Goal: Information Seeking & Learning: Learn about a topic

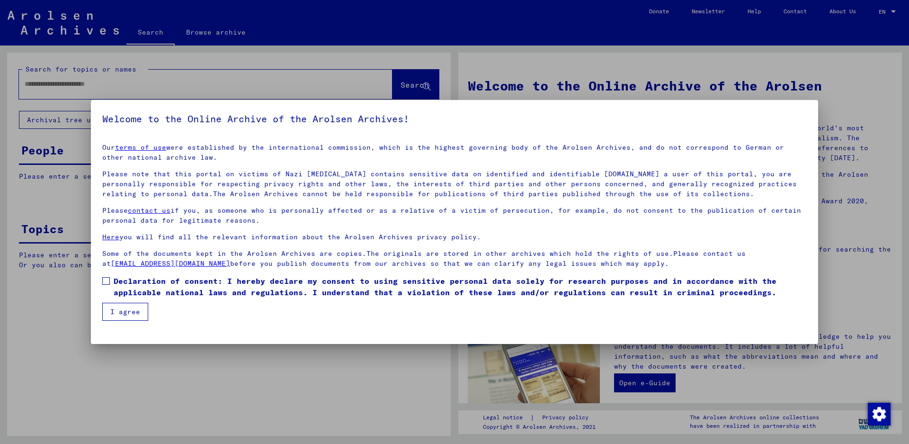
click at [109, 281] on span at bounding box center [106, 281] width 8 height 8
click at [115, 313] on button "I agree" at bounding box center [125, 312] width 46 height 18
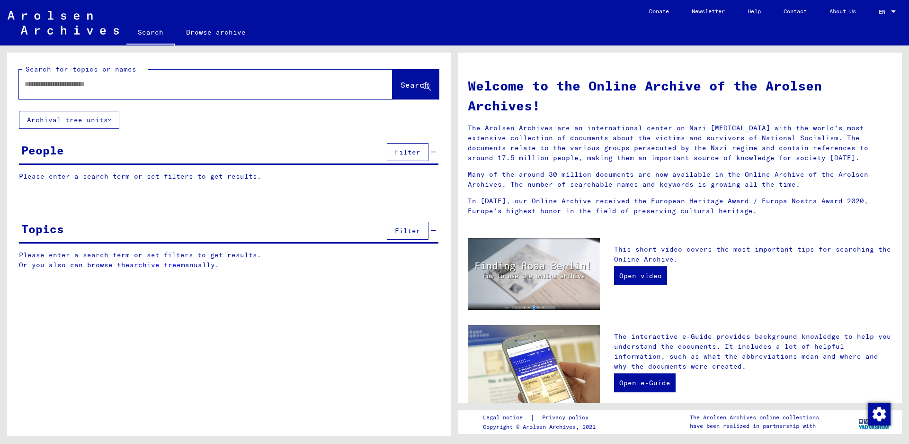
click at [151, 267] on link "archive tree" at bounding box center [155, 264] width 51 height 9
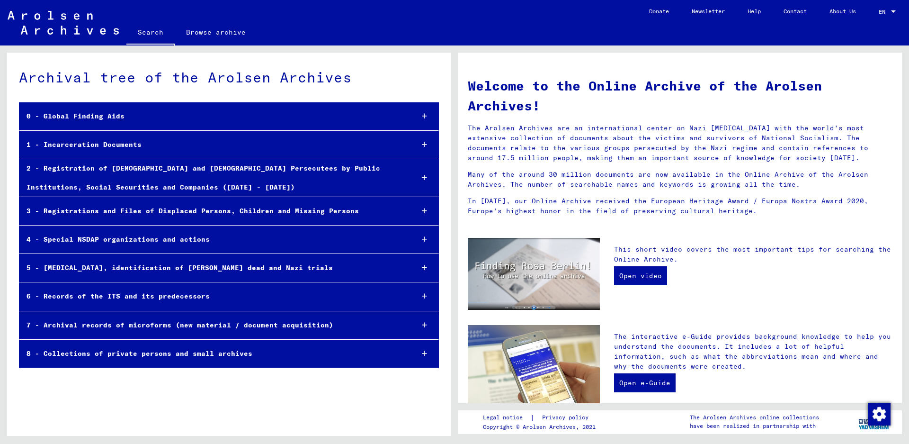
click at [100, 152] on div "1 - Incarceration Documents" at bounding box center [212, 144] width 386 height 18
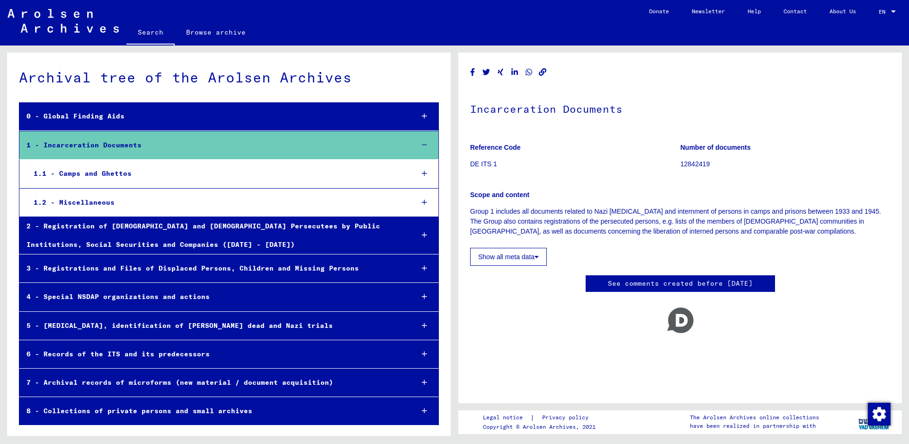
click at [100, 168] on div "1.1 - Camps and Ghettos" at bounding box center [217, 173] width 380 height 18
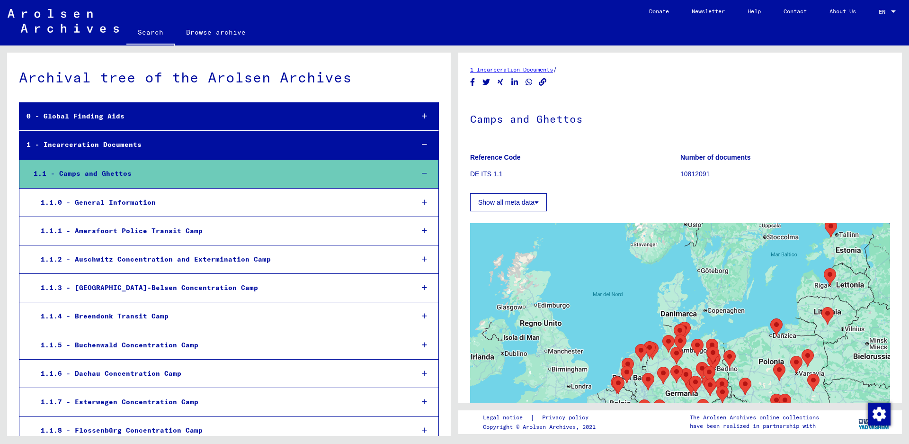
click at [100, 258] on div "1.1.2 - Auschwitz Concentration and Extermination Camp" at bounding box center [220, 259] width 373 height 18
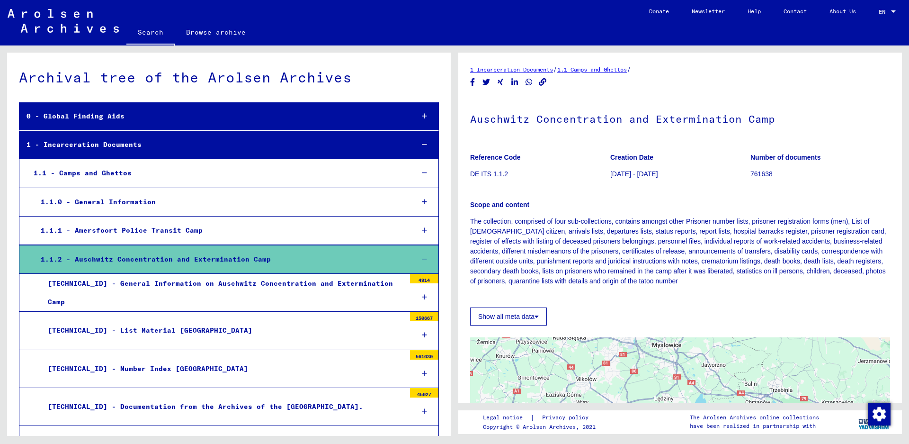
scroll to position [95, 0]
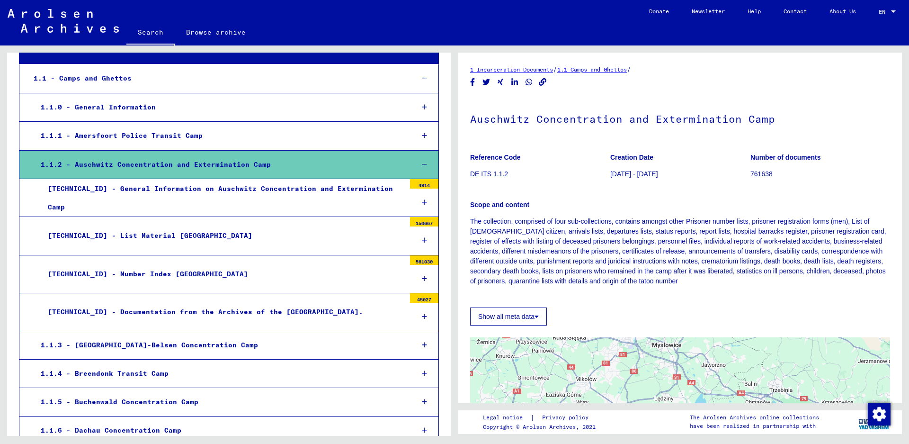
click at [128, 271] on div "[TECHNICAL_ID] - Number Index [GEOGRAPHIC_DATA]" at bounding box center [223, 274] width 365 height 18
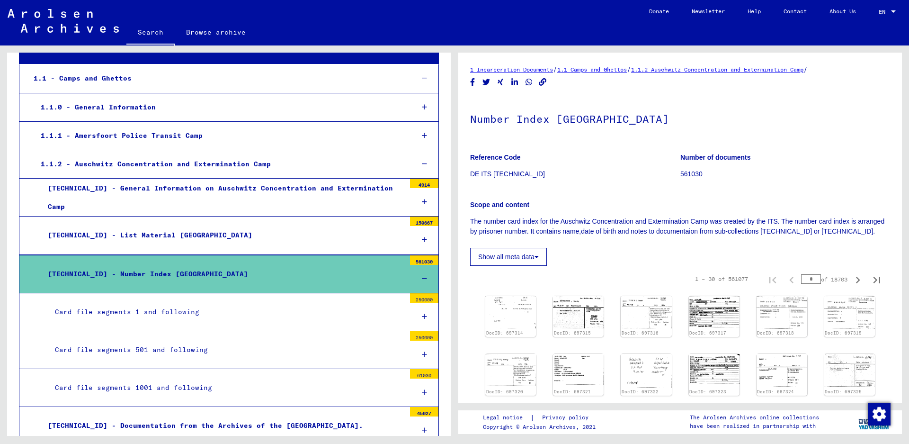
click at [143, 303] on div "Card file segments 1 and following" at bounding box center [226, 312] width 357 height 18
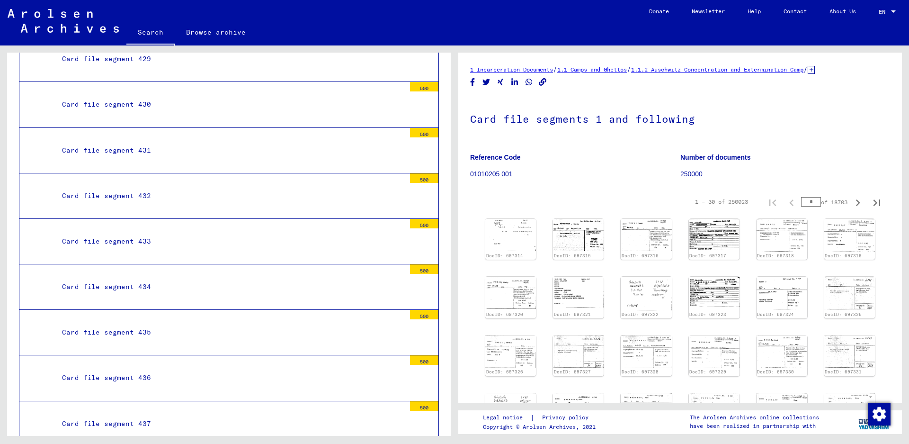
scroll to position [20131, 0]
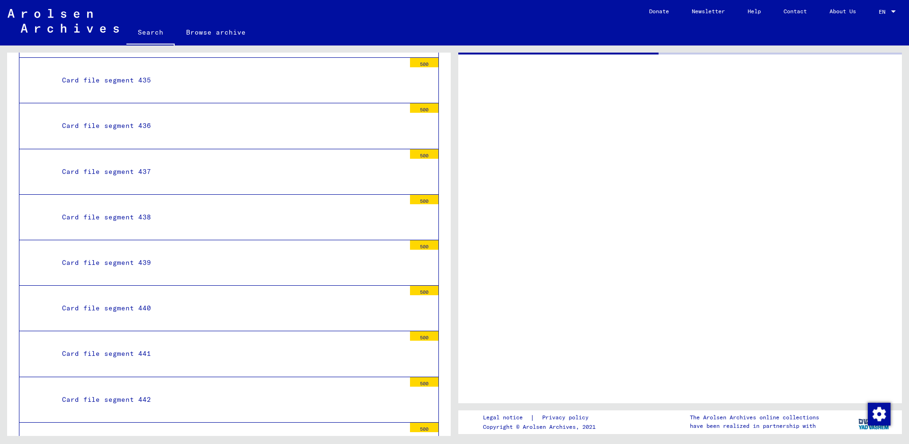
scroll to position [20130, 0]
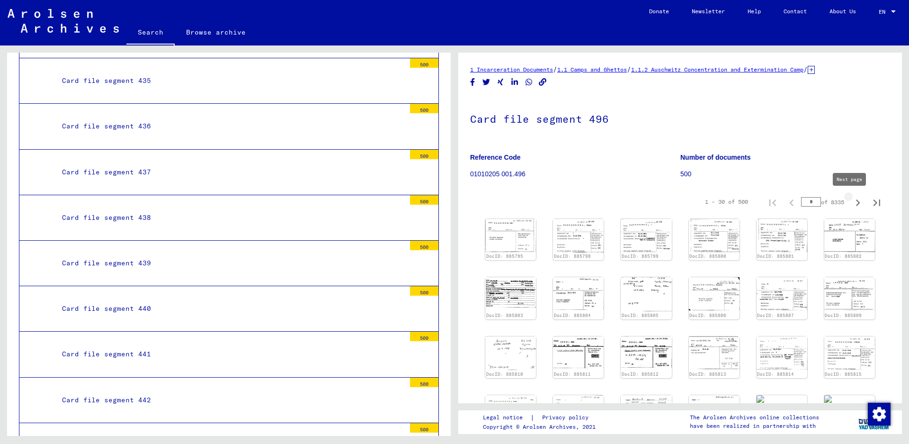
click at [851, 200] on icon "Next page" at bounding box center [857, 202] width 13 height 13
type input "*"
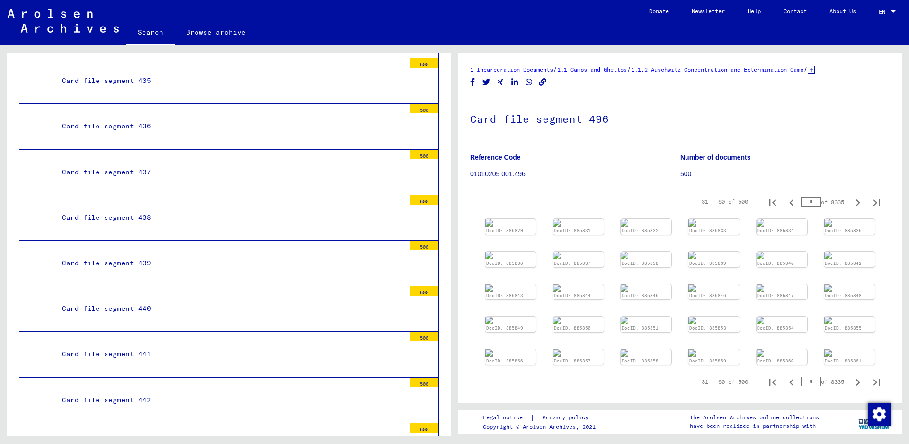
click at [851, 200] on icon "Next page" at bounding box center [857, 202] width 13 height 13
type input "*"
click at [851, 200] on icon "Next page" at bounding box center [857, 202] width 13 height 13
type input "*"
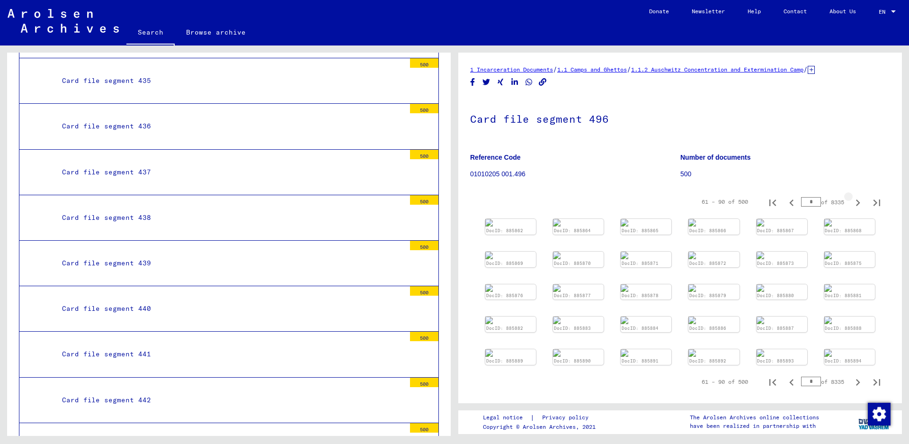
type input "*"
click at [851, 200] on icon "Next page" at bounding box center [857, 202] width 13 height 13
type input "*"
click at [851, 200] on icon "Next page" at bounding box center [857, 202] width 13 height 13
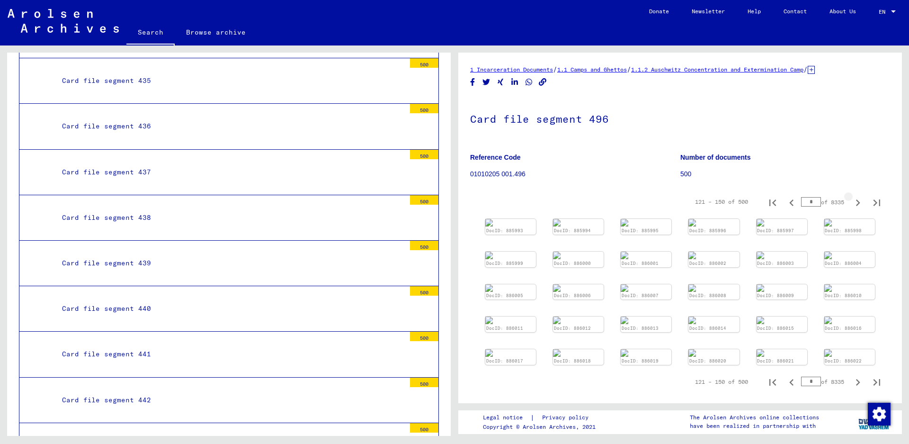
type input "*"
click at [851, 200] on icon "Next page" at bounding box center [857, 202] width 13 height 13
type input "*"
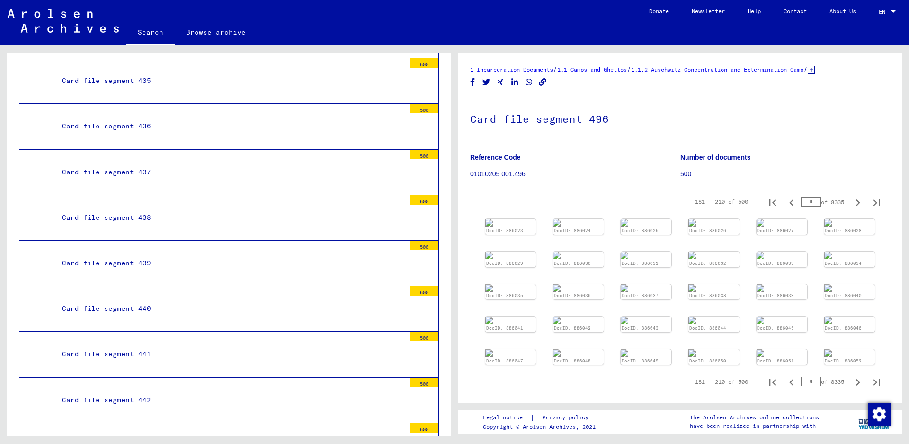
click at [851, 200] on icon "Next page" at bounding box center [857, 202] width 13 height 13
type input "*"
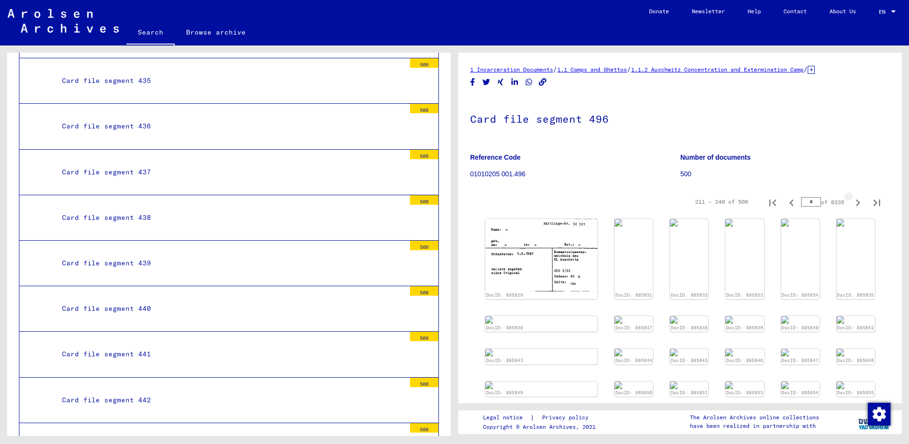
click at [851, 200] on icon "Next page" at bounding box center [857, 202] width 13 height 13
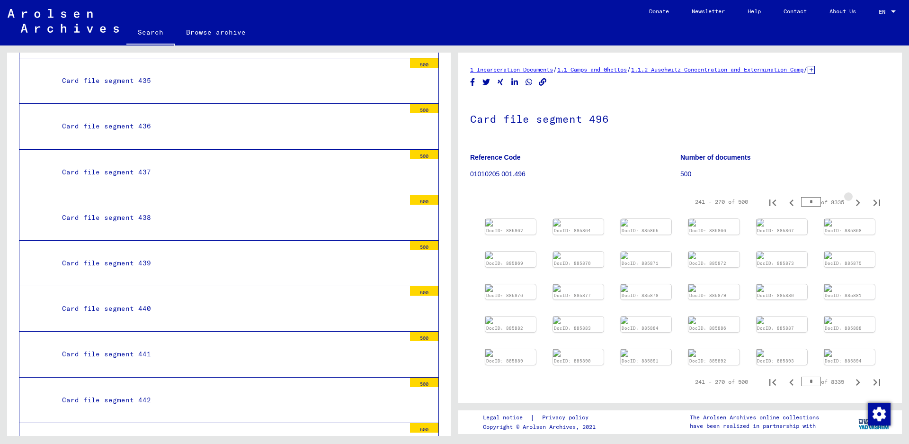
type input "*"
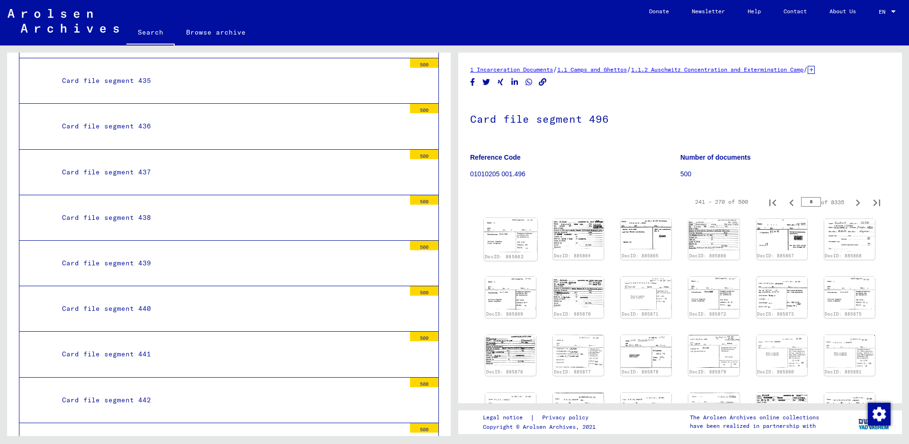
click at [509, 243] on img at bounding box center [510, 235] width 53 height 35
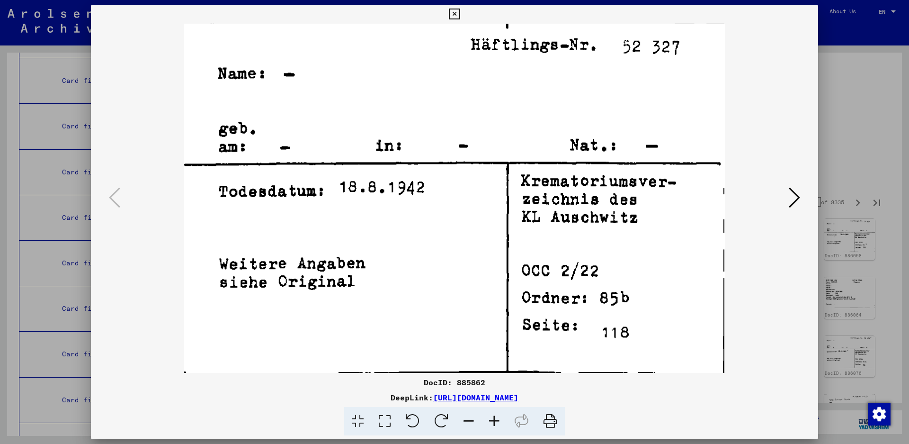
click at [793, 195] on icon at bounding box center [794, 197] width 11 height 23
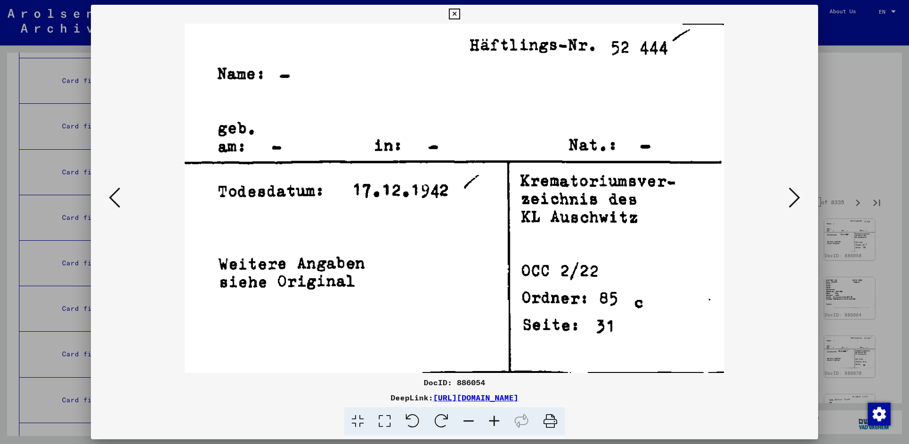
click at [793, 195] on icon at bounding box center [794, 197] width 11 height 23
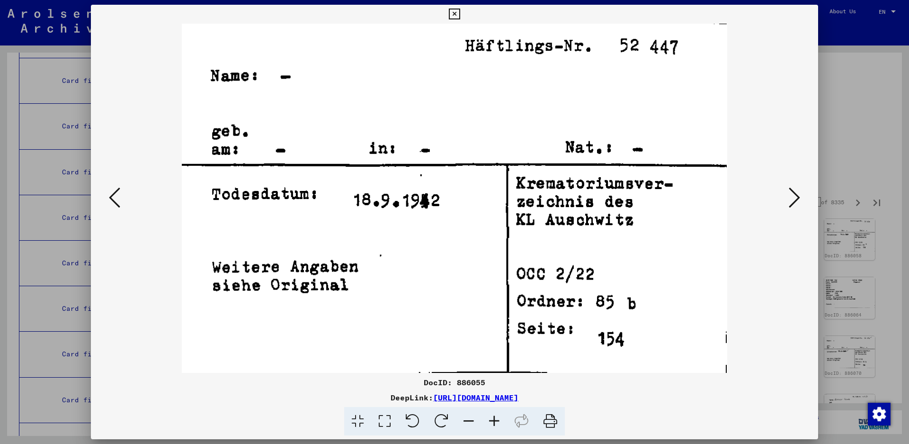
click at [793, 195] on icon at bounding box center [794, 197] width 11 height 23
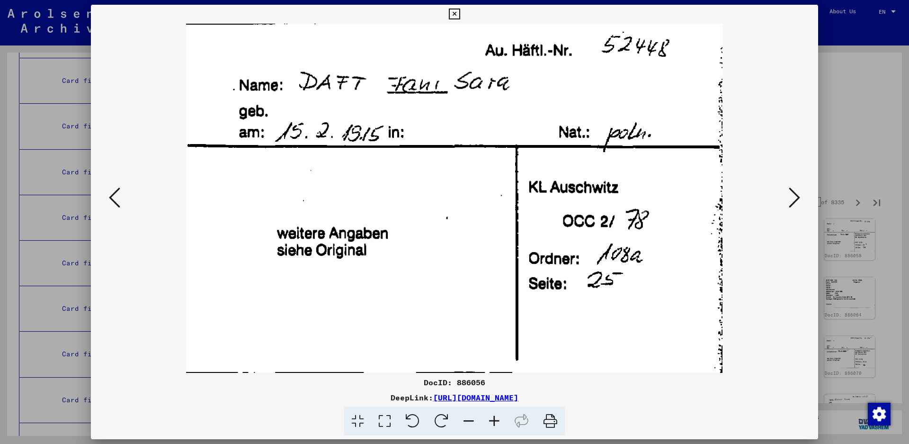
click at [795, 186] on button at bounding box center [794, 198] width 17 height 27
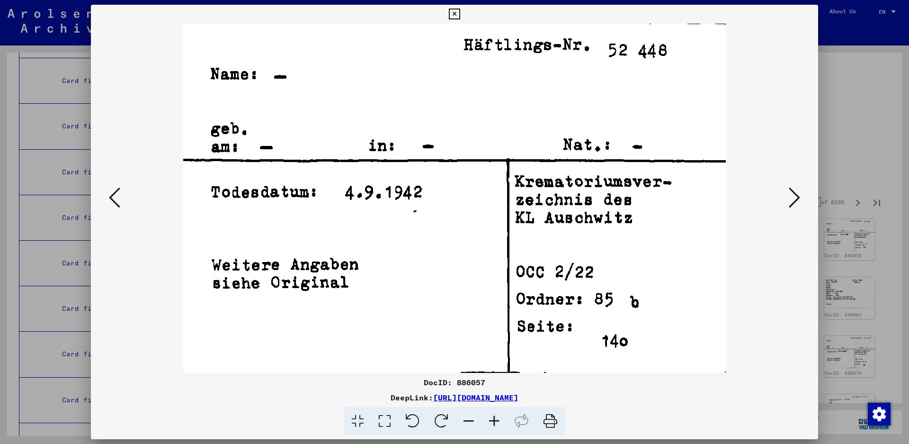
click at [796, 206] on icon at bounding box center [794, 197] width 11 height 23
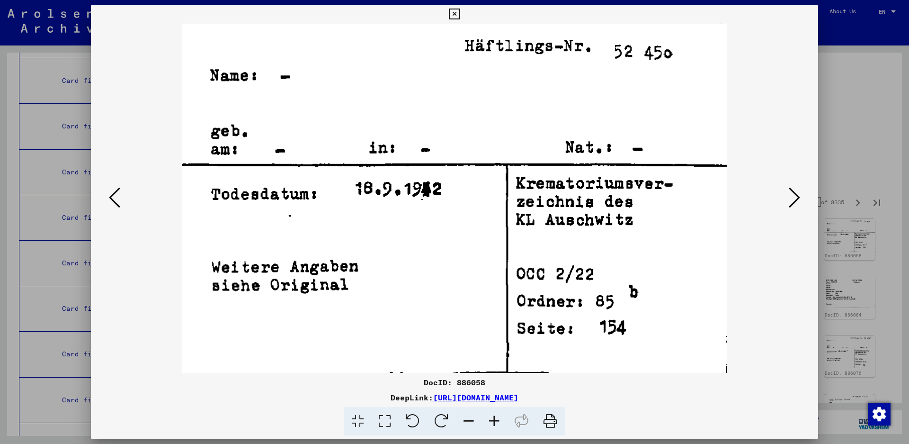
click at [795, 203] on icon at bounding box center [794, 197] width 11 height 23
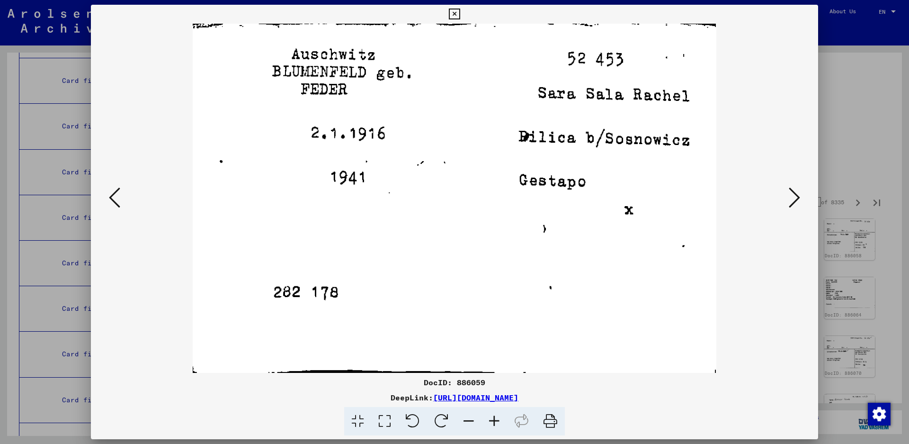
click at [790, 191] on icon at bounding box center [794, 197] width 11 height 23
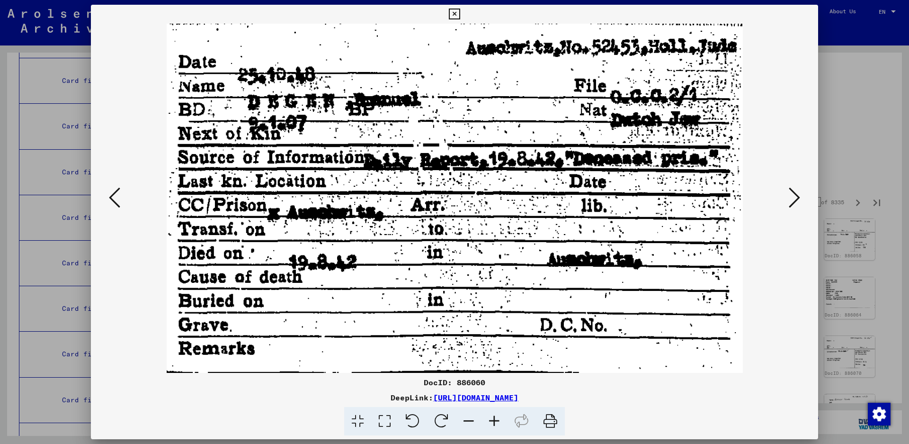
click at [792, 198] on icon at bounding box center [794, 197] width 11 height 23
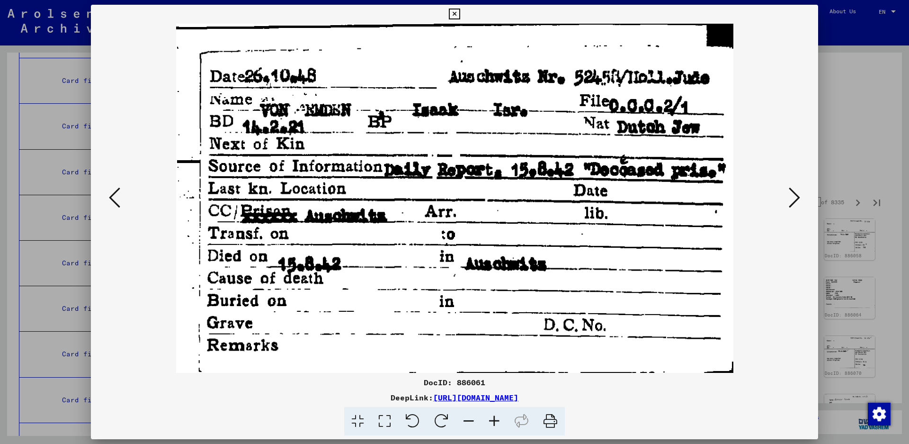
click at [799, 194] on icon at bounding box center [794, 197] width 11 height 23
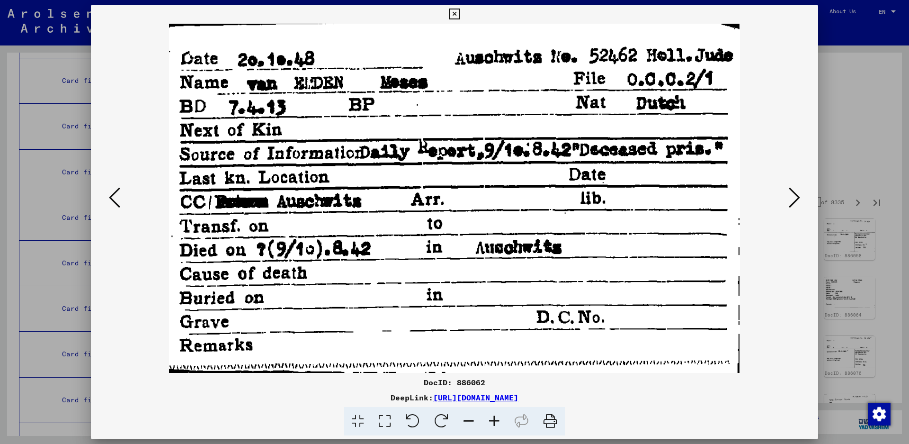
click at [791, 197] on icon at bounding box center [794, 197] width 11 height 23
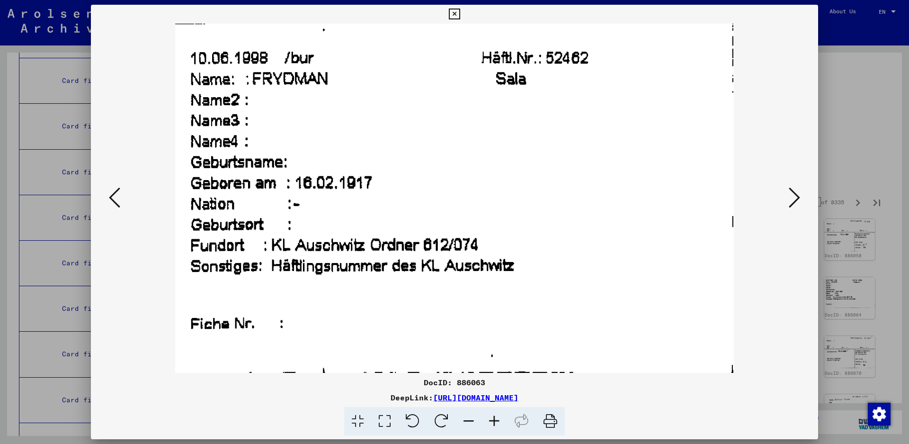
click at [786, 191] on button at bounding box center [794, 198] width 17 height 27
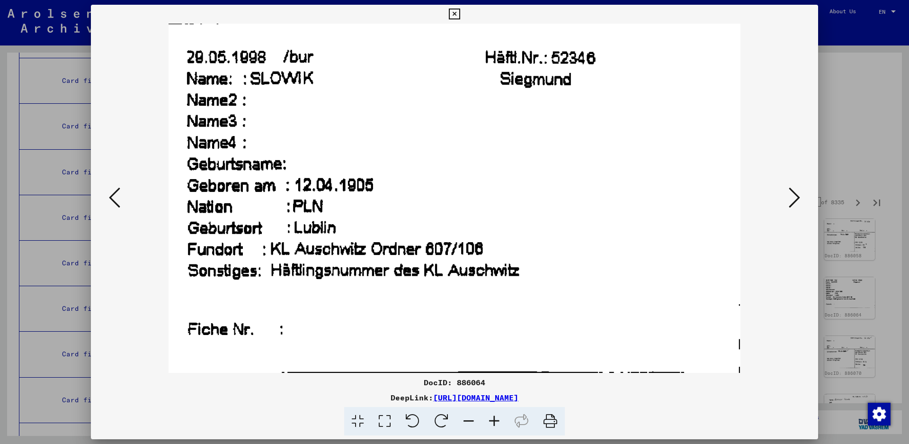
click at [801, 196] on button at bounding box center [794, 198] width 17 height 27
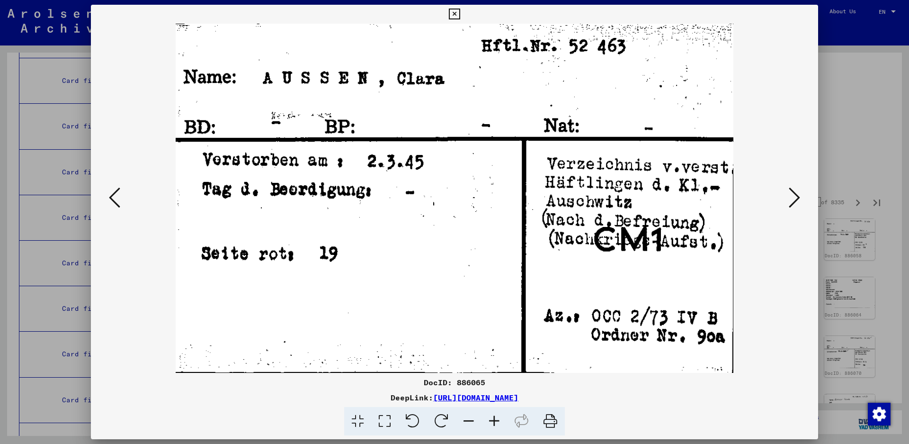
click at [792, 199] on icon at bounding box center [794, 197] width 11 height 23
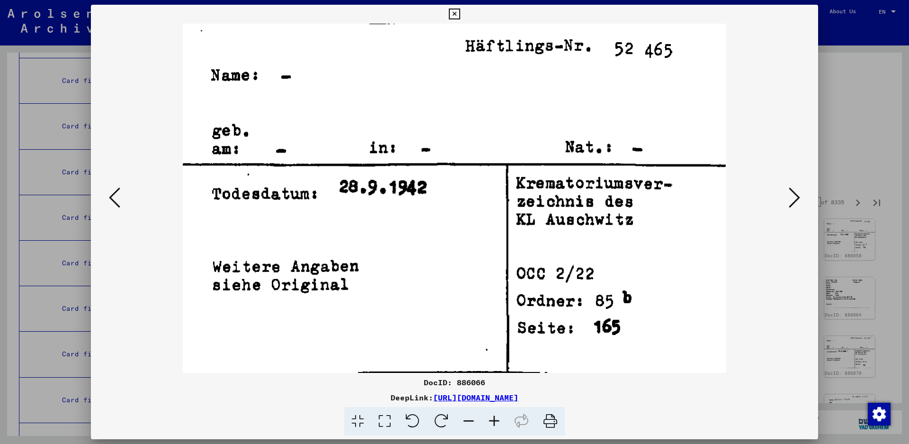
click at [792, 199] on icon at bounding box center [794, 197] width 11 height 23
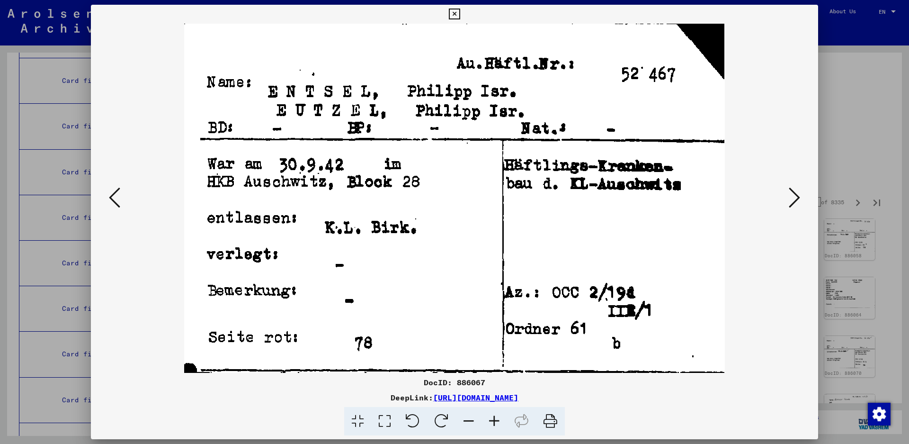
click at [793, 196] on icon at bounding box center [794, 197] width 11 height 23
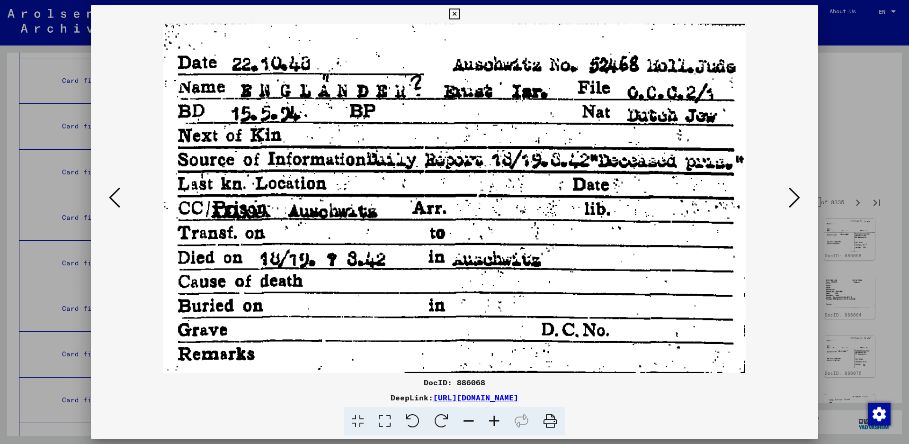
click at [797, 200] on icon at bounding box center [794, 197] width 11 height 23
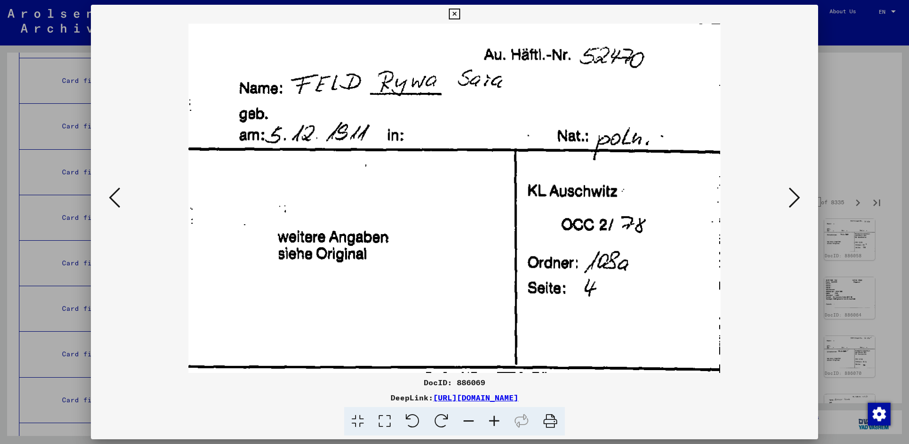
click at [797, 201] on icon at bounding box center [794, 197] width 11 height 23
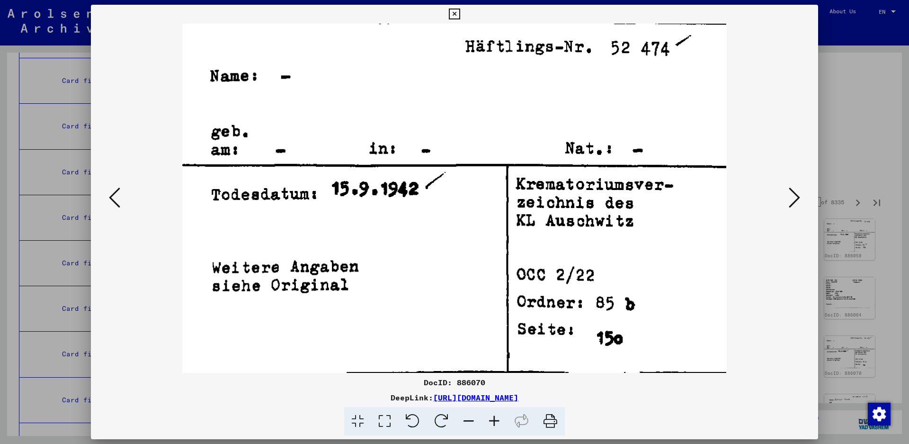
click at [797, 201] on icon at bounding box center [794, 197] width 11 height 23
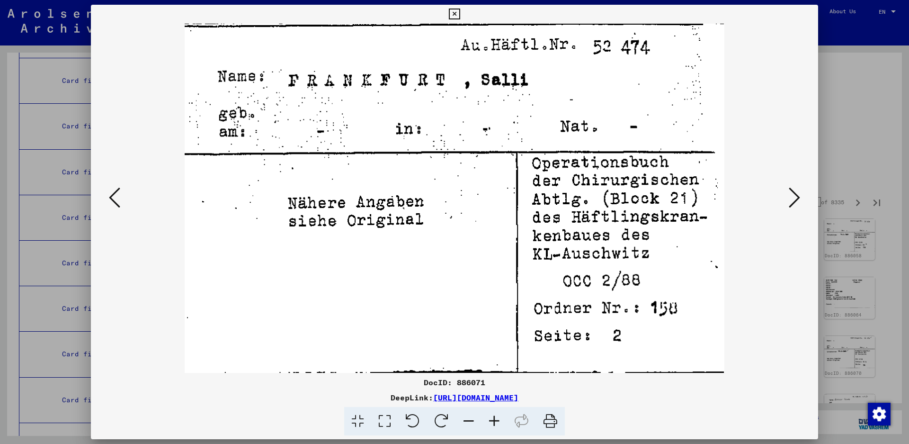
click at [795, 201] on icon at bounding box center [794, 197] width 11 height 23
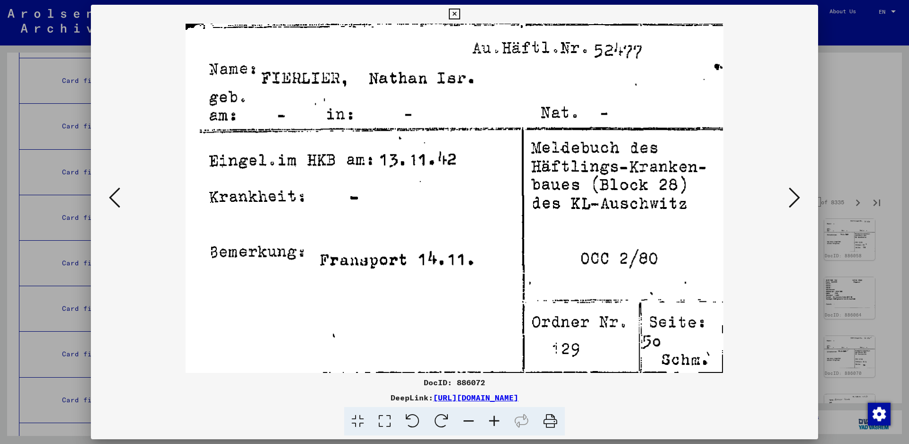
click at [787, 187] on button at bounding box center [794, 198] width 17 height 27
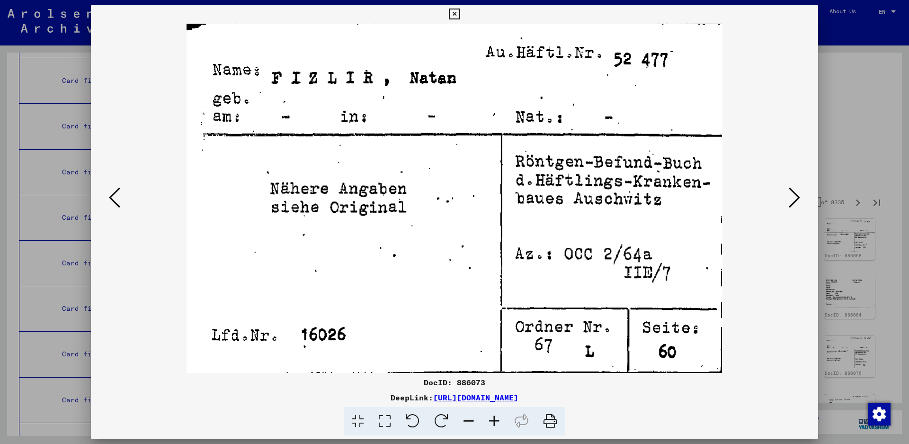
click at [790, 194] on icon at bounding box center [794, 197] width 11 height 23
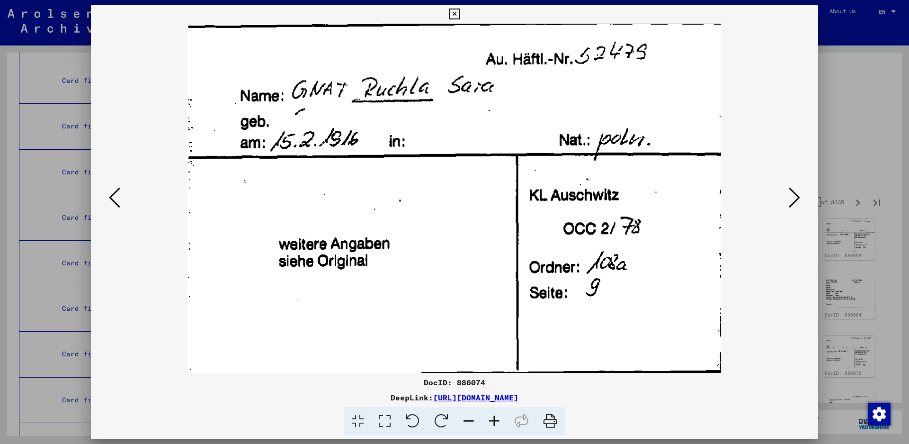
click at [792, 191] on icon at bounding box center [794, 197] width 11 height 23
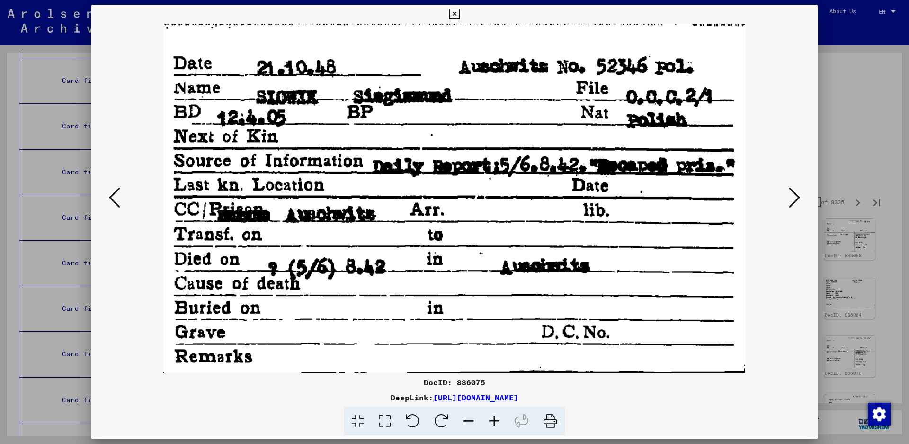
click at [792, 191] on icon at bounding box center [794, 197] width 11 height 23
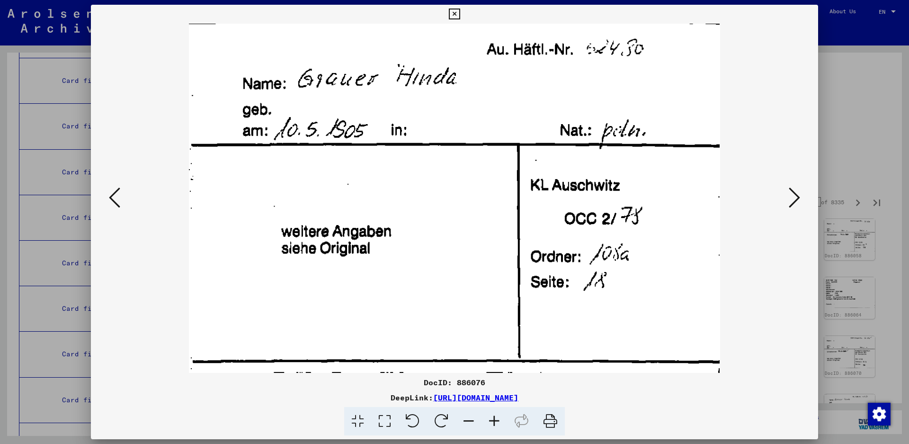
click at [795, 198] on icon at bounding box center [794, 197] width 11 height 23
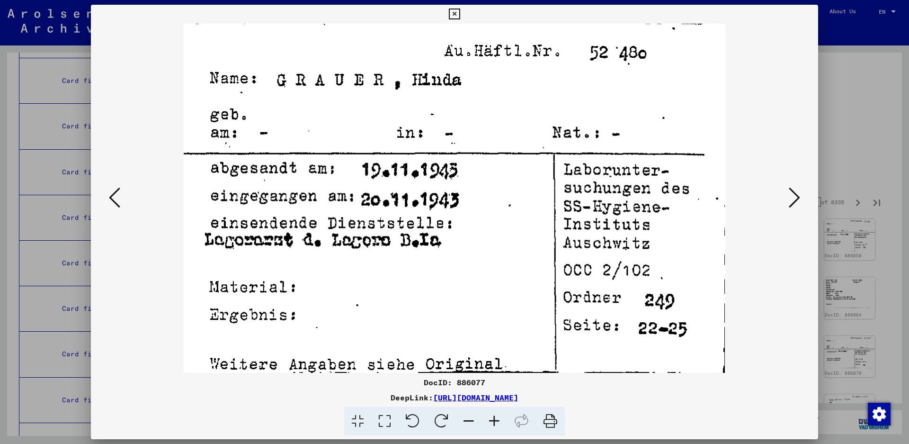
click at [795, 198] on icon at bounding box center [794, 197] width 11 height 23
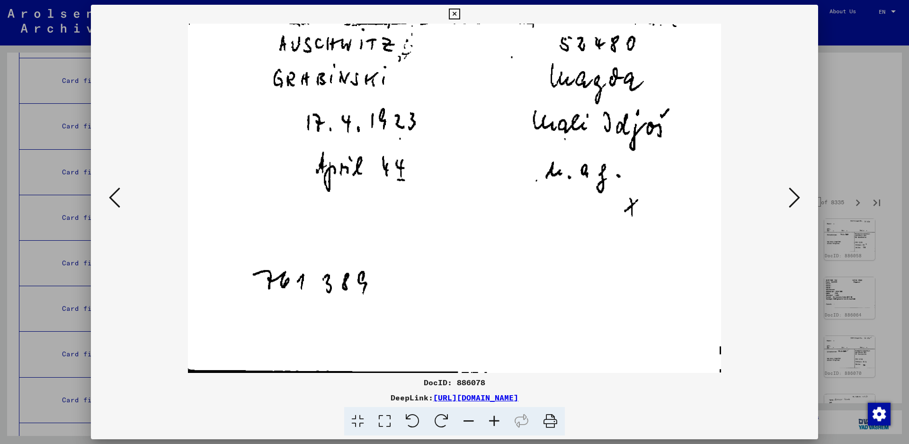
click at [793, 186] on icon at bounding box center [794, 197] width 11 height 23
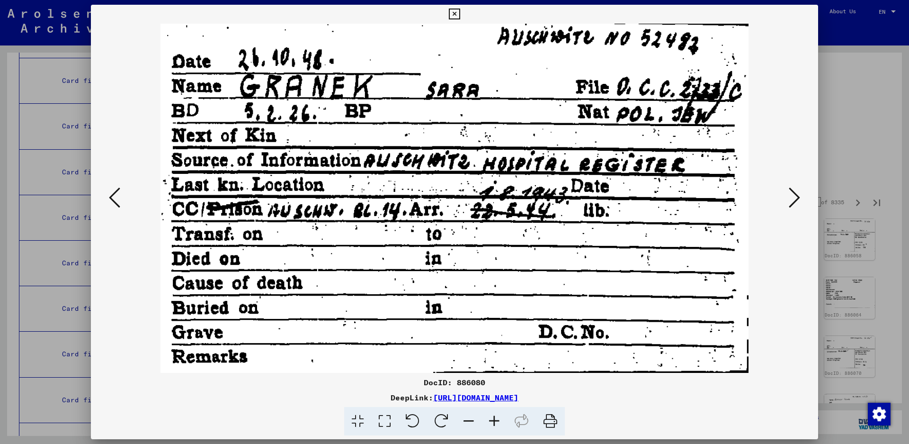
click at [116, 200] on icon at bounding box center [114, 197] width 11 height 23
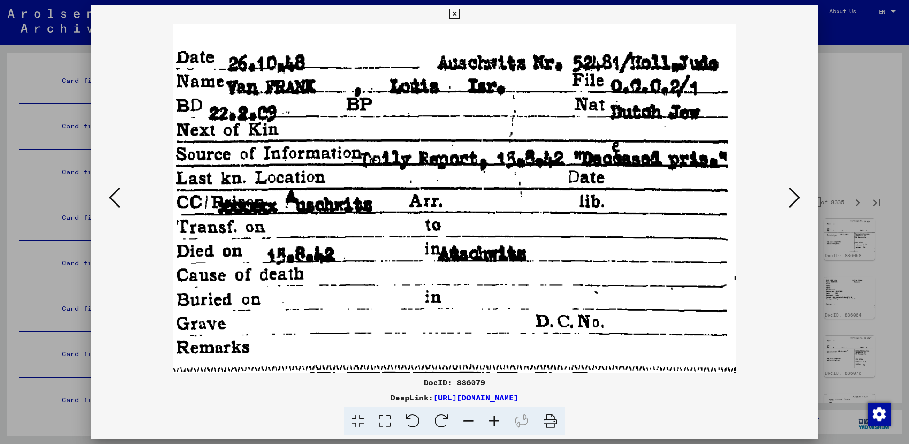
click at [797, 194] on icon at bounding box center [794, 197] width 11 height 23
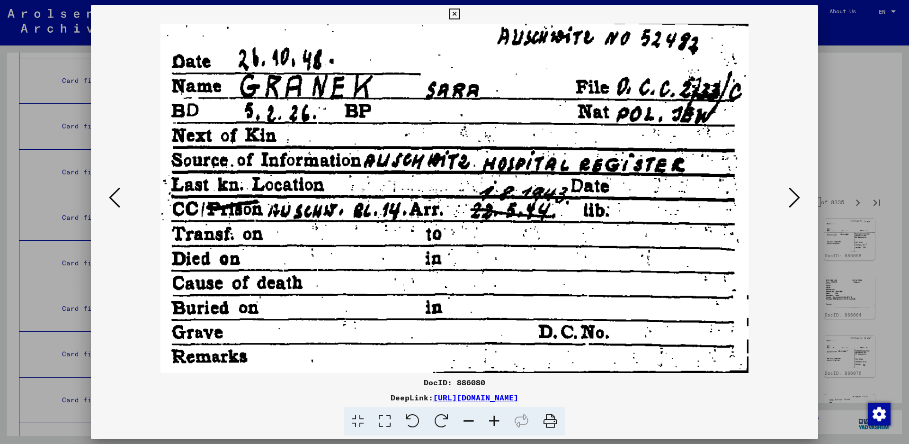
click at [792, 192] on icon at bounding box center [794, 197] width 11 height 23
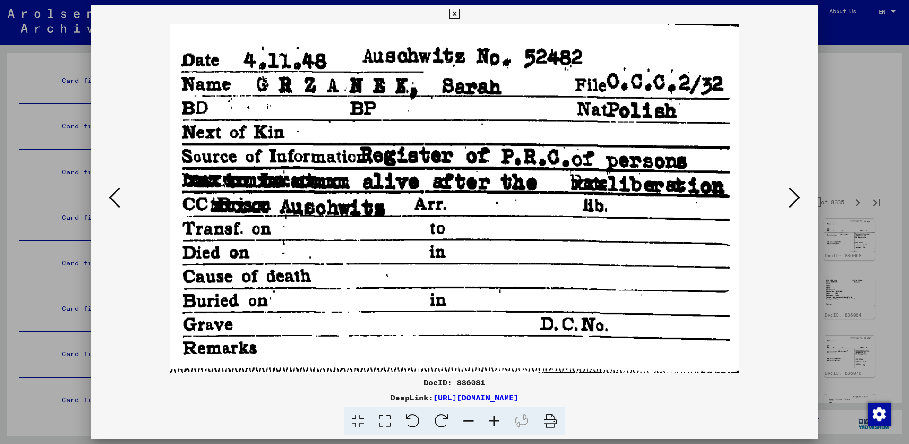
click at [796, 199] on icon at bounding box center [794, 197] width 11 height 23
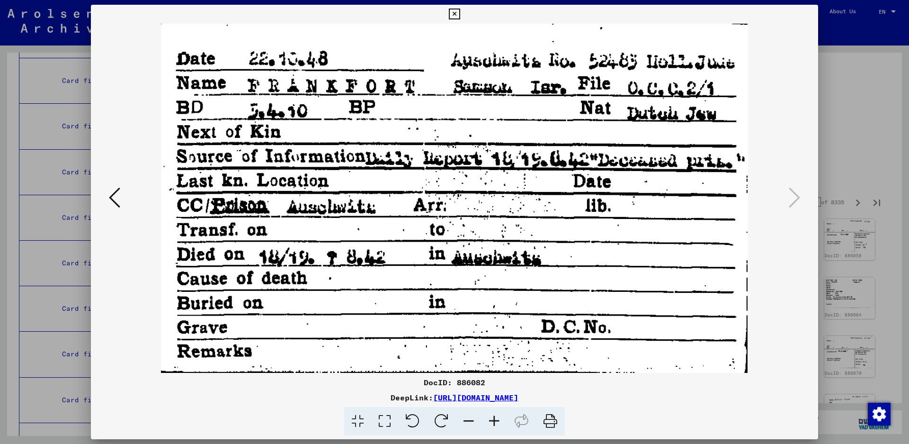
click at [460, 13] on icon at bounding box center [454, 14] width 11 height 11
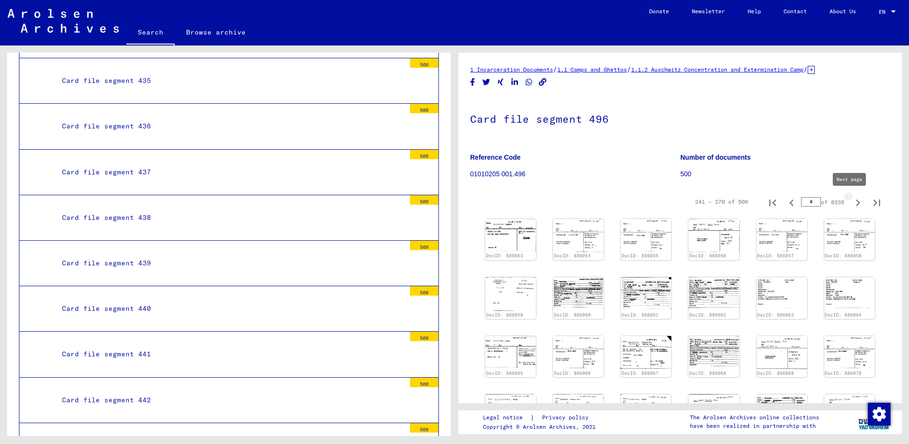
click at [851, 200] on icon "Next page" at bounding box center [857, 202] width 13 height 13
type input "**"
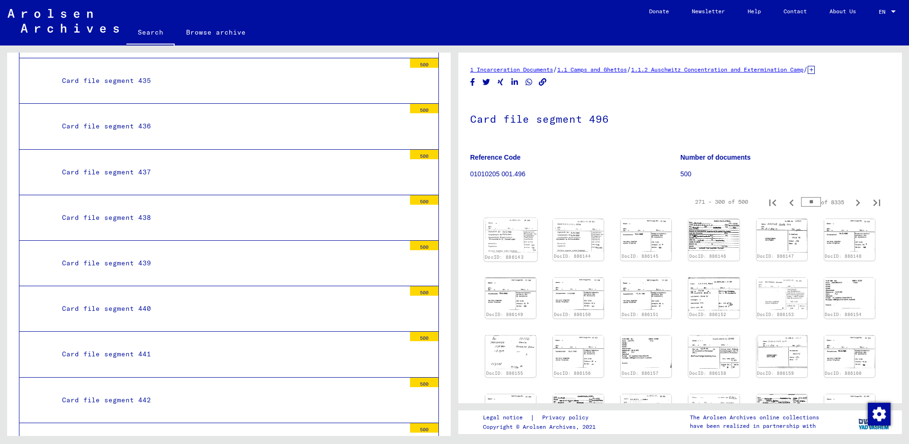
click at [498, 232] on img at bounding box center [510, 235] width 53 height 35
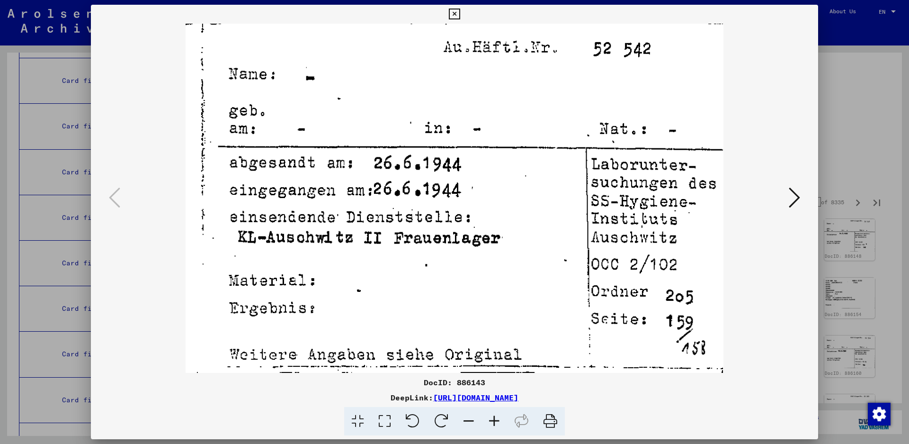
click at [796, 197] on icon at bounding box center [794, 197] width 11 height 23
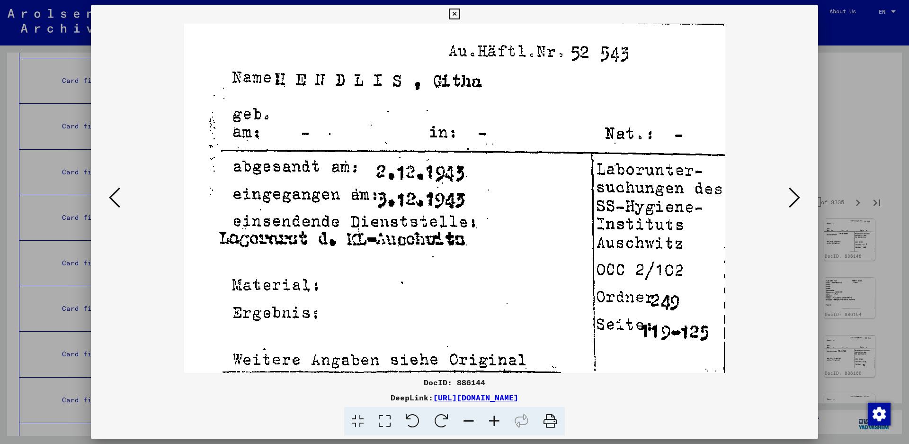
click at [798, 189] on icon at bounding box center [794, 197] width 11 height 23
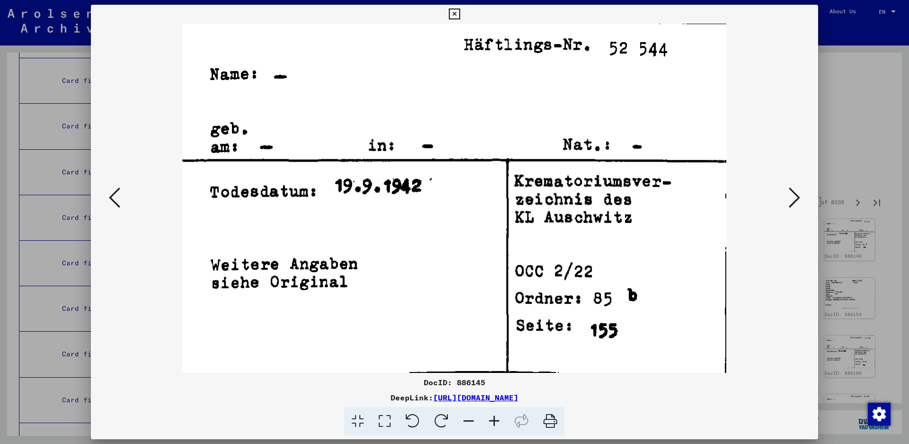
click at [798, 189] on icon at bounding box center [794, 197] width 11 height 23
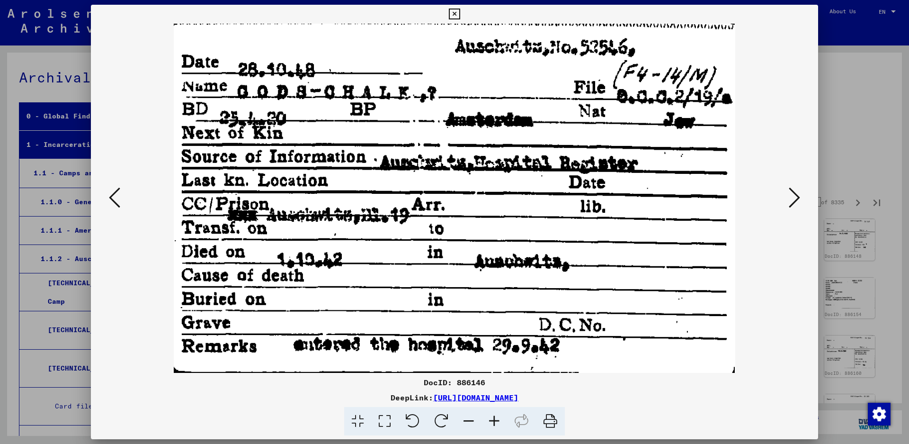
scroll to position [20130, 0]
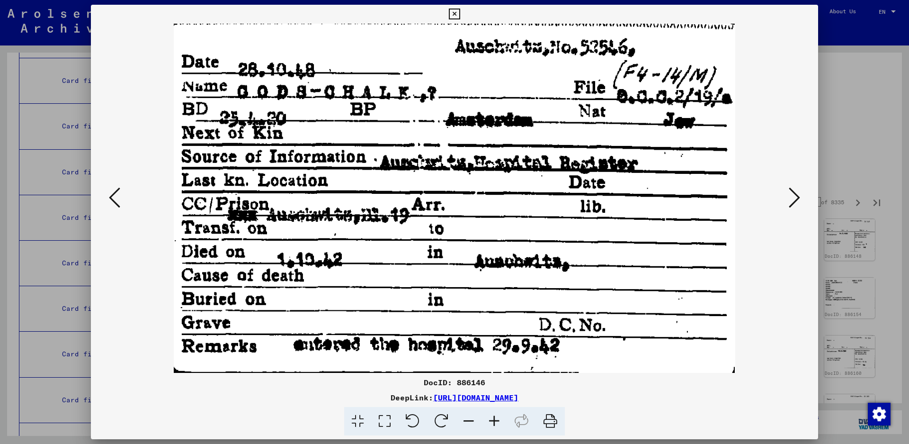
click at [794, 190] on icon at bounding box center [794, 197] width 11 height 23
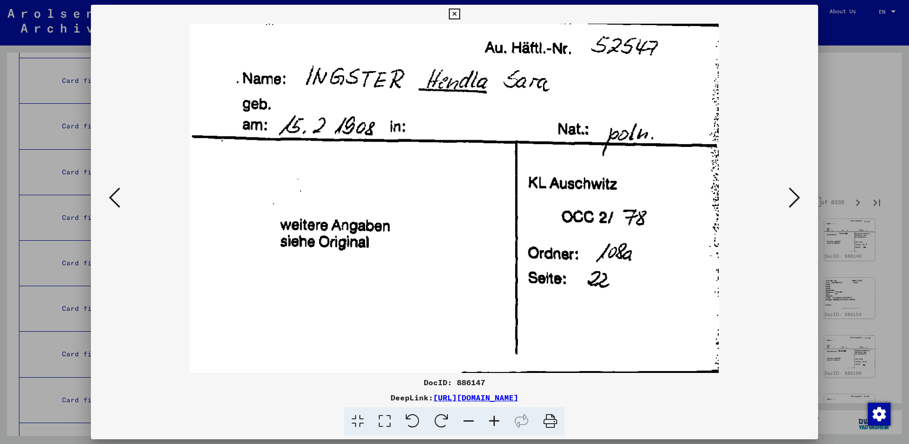
click at [116, 199] on icon at bounding box center [114, 197] width 11 height 23
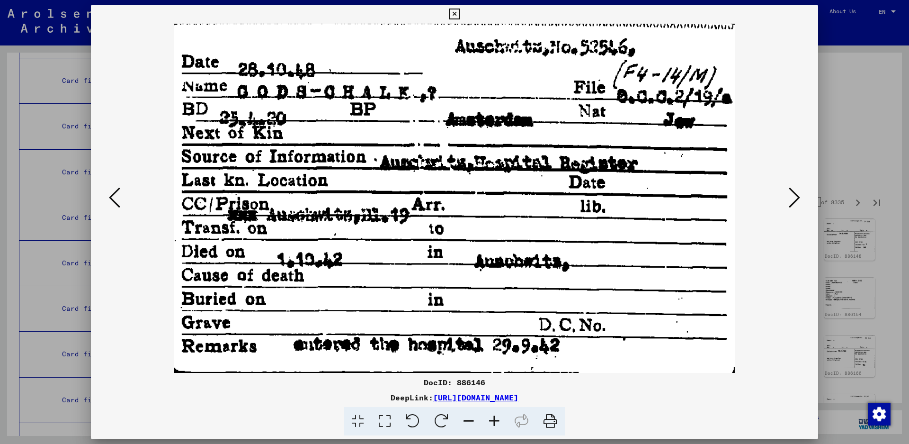
click at [798, 204] on icon at bounding box center [794, 197] width 11 height 23
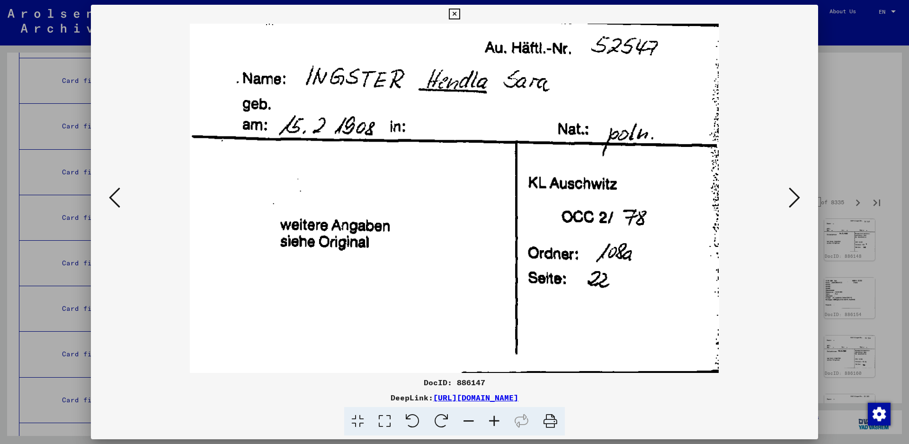
click at [799, 198] on icon at bounding box center [794, 197] width 11 height 23
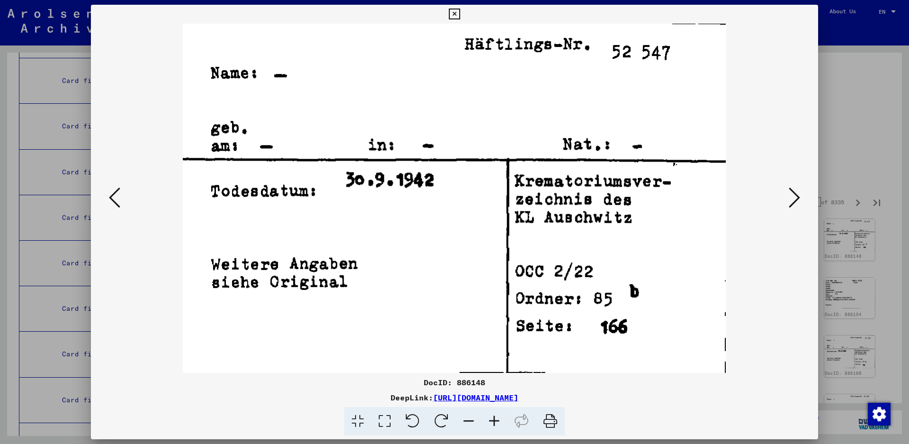
click at [799, 198] on icon at bounding box center [794, 197] width 11 height 23
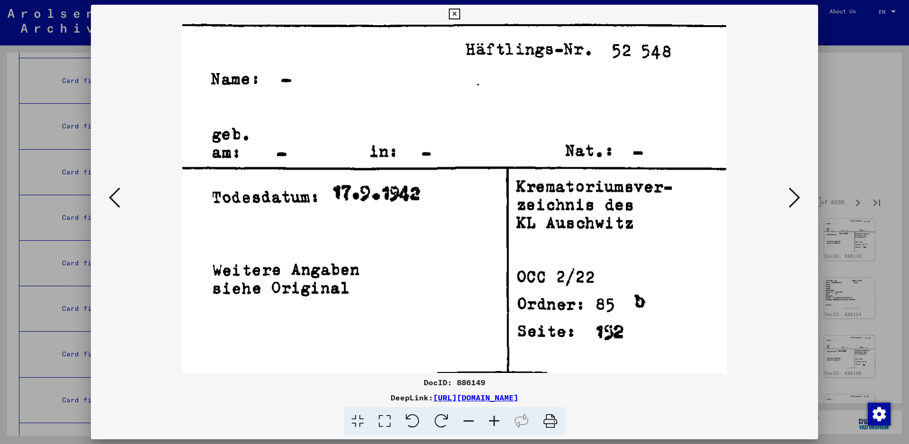
click at [799, 198] on icon at bounding box center [794, 197] width 11 height 23
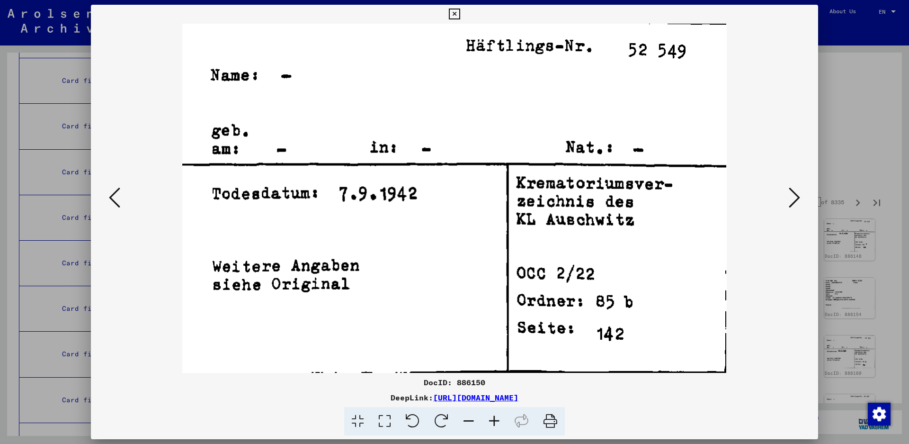
click at [799, 198] on icon at bounding box center [794, 197] width 11 height 23
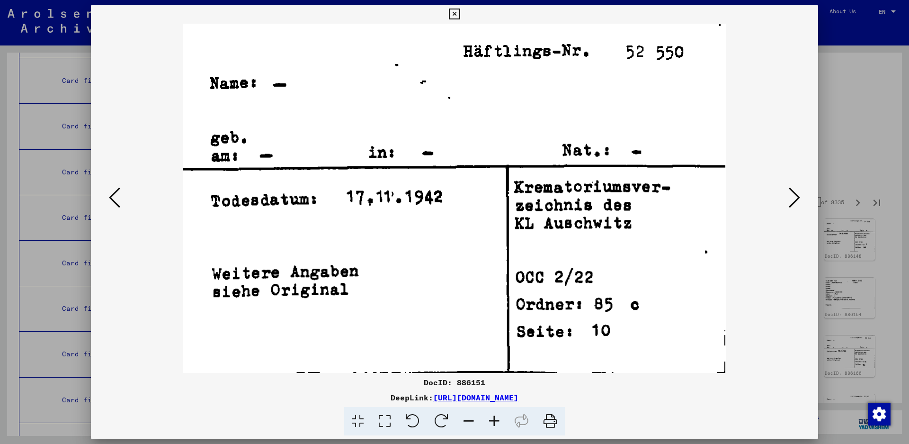
click at [799, 198] on icon at bounding box center [794, 197] width 11 height 23
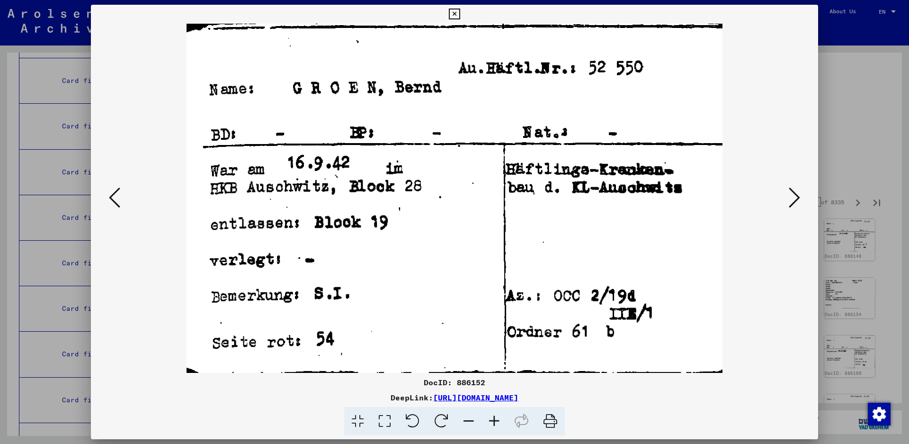
click at [793, 204] on icon at bounding box center [794, 197] width 11 height 23
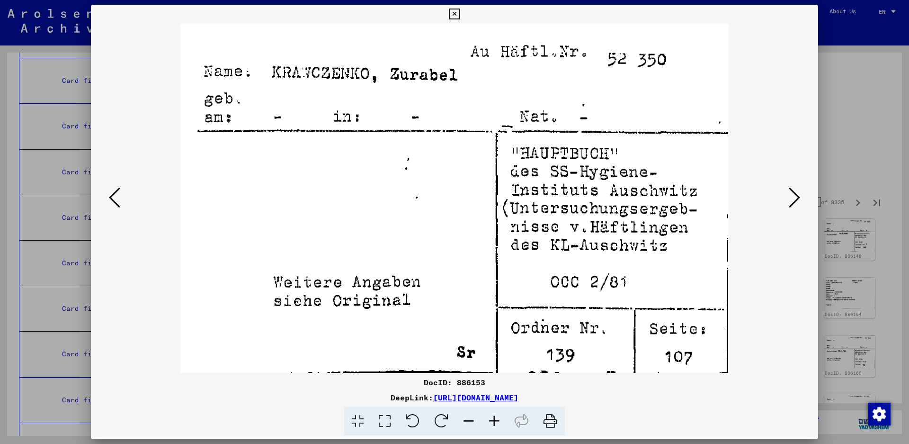
click at [793, 204] on icon at bounding box center [794, 197] width 11 height 23
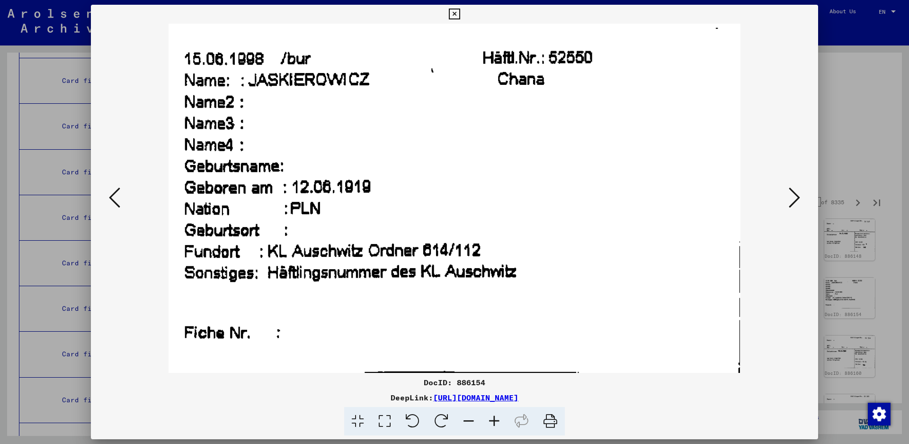
click at [796, 196] on icon at bounding box center [794, 197] width 11 height 23
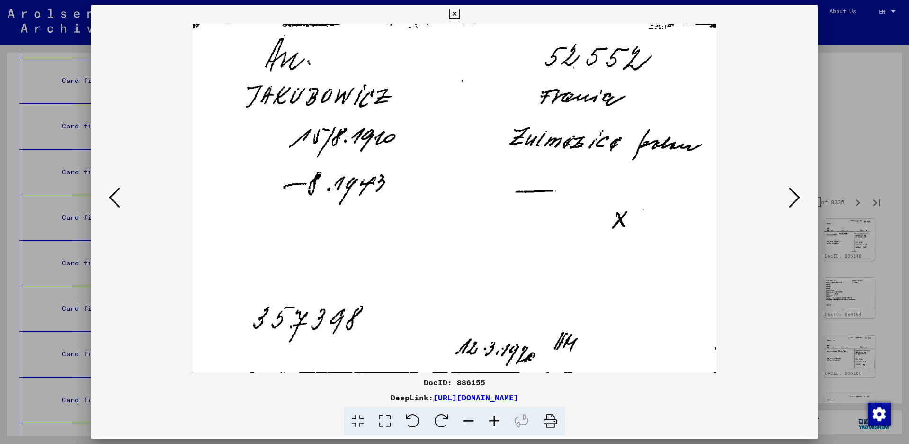
click at [793, 192] on icon at bounding box center [794, 197] width 11 height 23
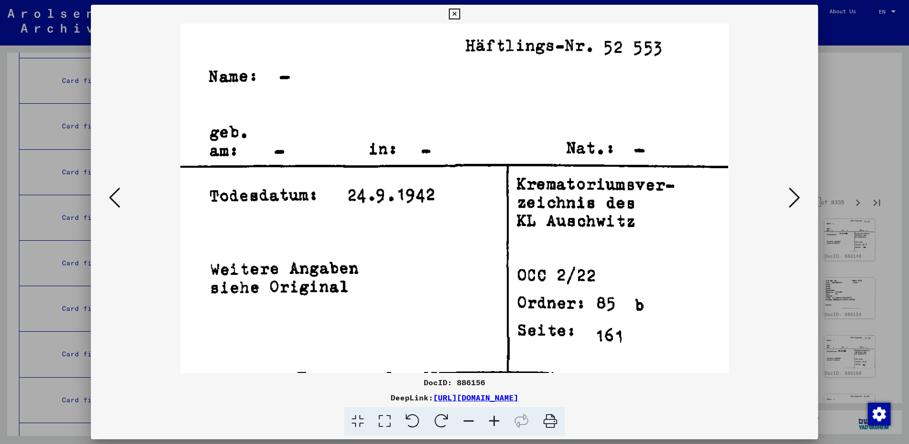
click at [795, 193] on icon at bounding box center [794, 197] width 11 height 23
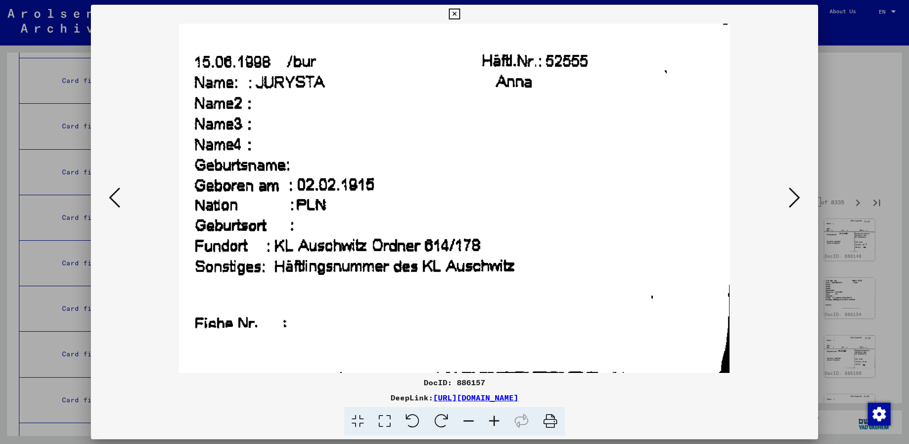
click at [794, 187] on icon at bounding box center [794, 197] width 11 height 23
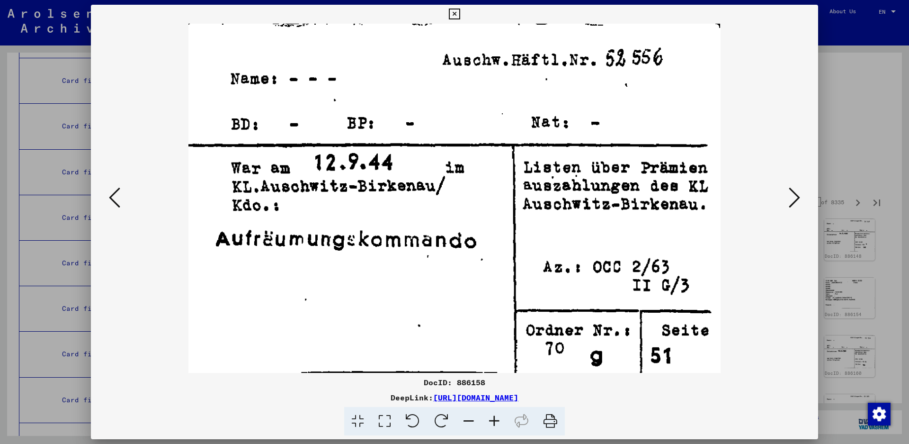
click at [794, 187] on icon at bounding box center [794, 197] width 11 height 23
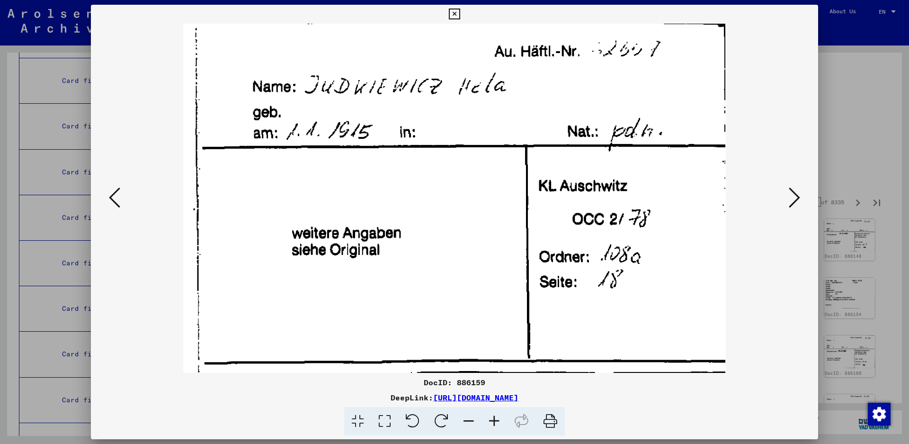
click at [800, 197] on icon at bounding box center [794, 197] width 11 height 23
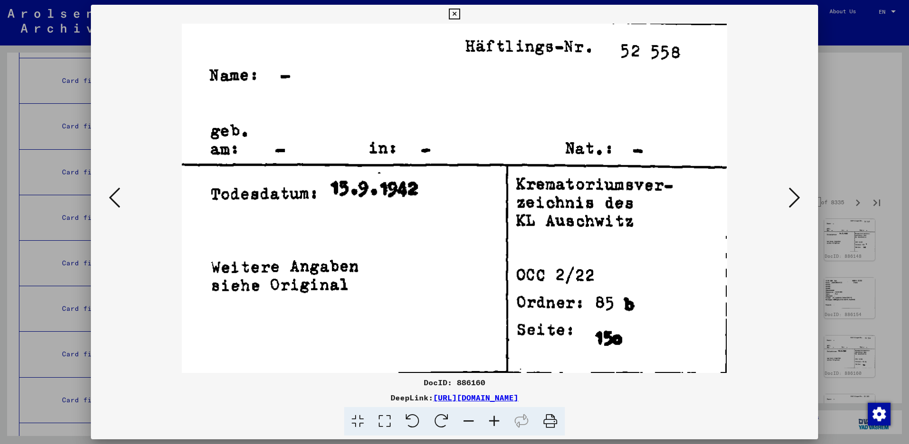
click at [800, 197] on icon at bounding box center [794, 197] width 11 height 23
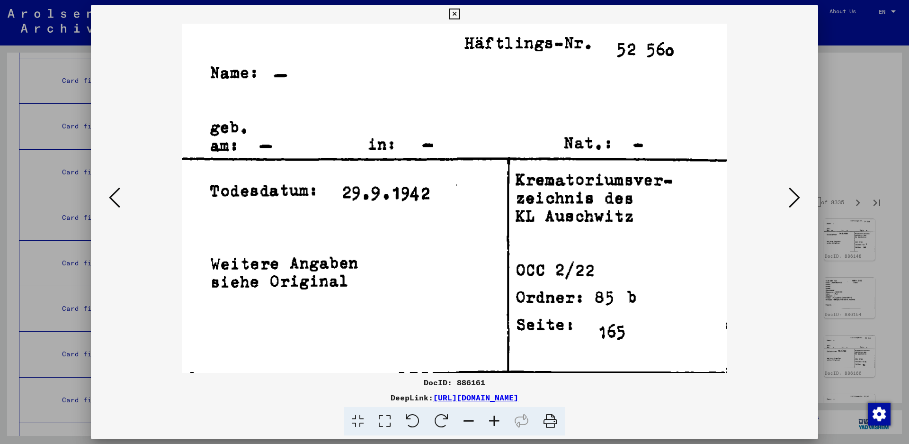
click at [800, 197] on icon at bounding box center [794, 197] width 11 height 23
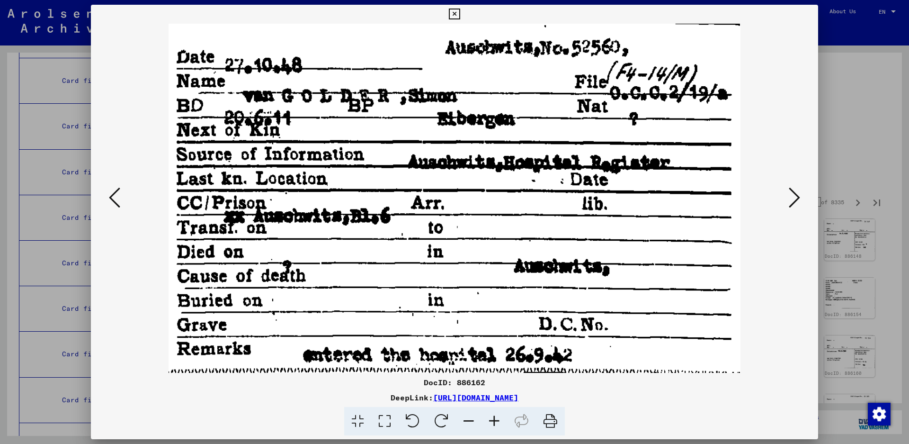
click at [793, 195] on icon at bounding box center [794, 197] width 11 height 23
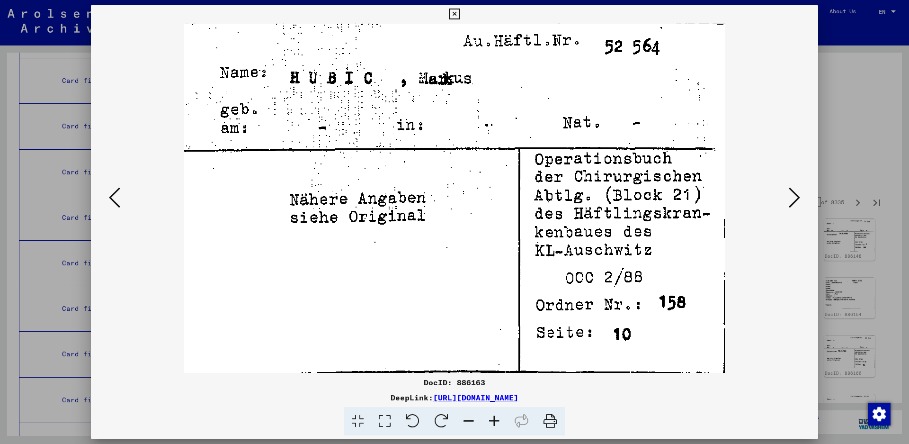
click at [790, 198] on icon at bounding box center [794, 197] width 11 height 23
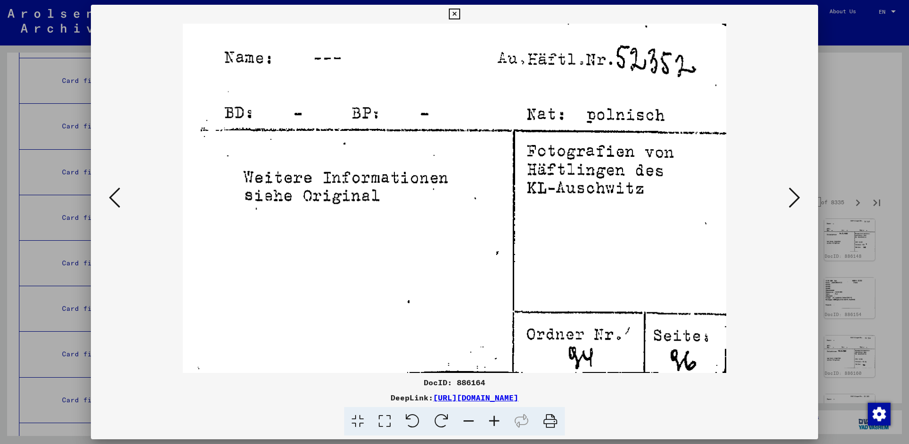
click at [790, 198] on icon at bounding box center [794, 197] width 11 height 23
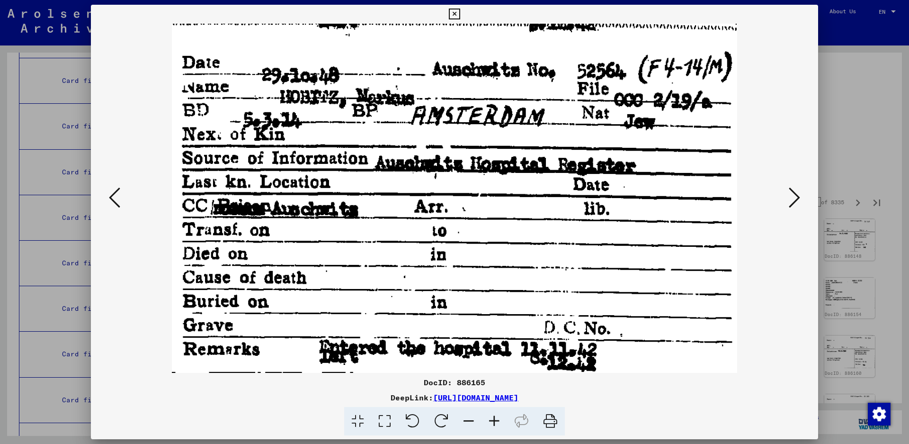
click at [791, 198] on icon at bounding box center [794, 197] width 11 height 23
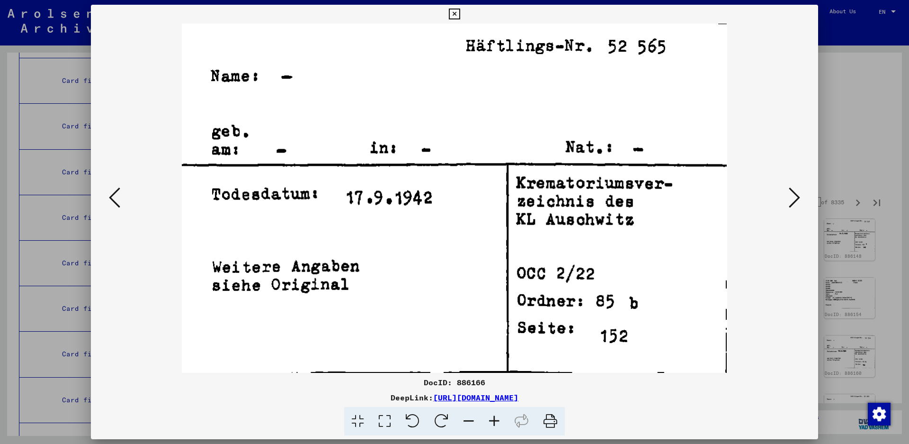
click at [791, 198] on icon at bounding box center [794, 197] width 11 height 23
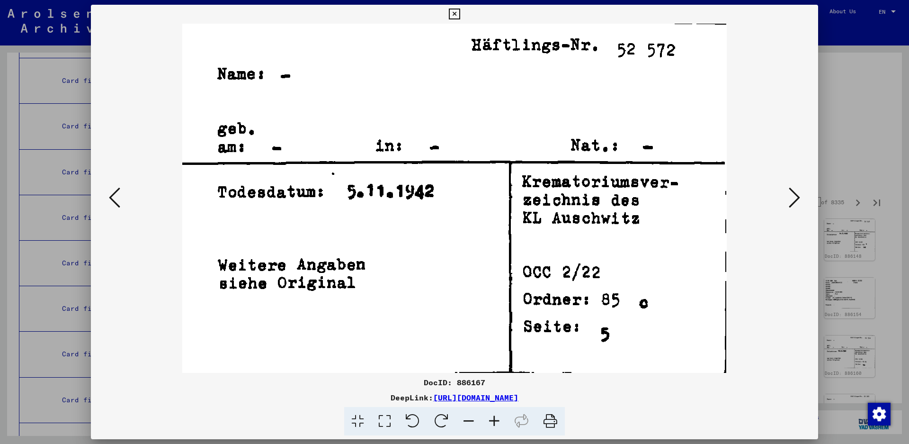
click at [791, 198] on icon at bounding box center [794, 197] width 11 height 23
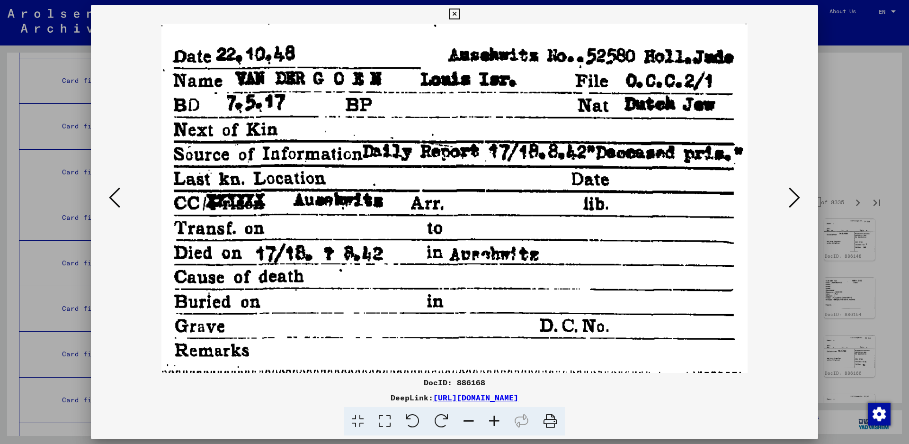
click at [793, 195] on icon at bounding box center [794, 197] width 11 height 23
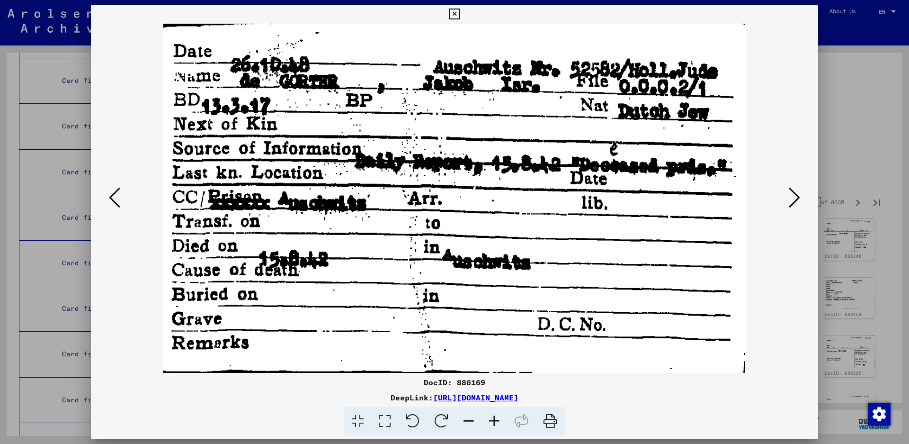
click at [793, 199] on icon at bounding box center [794, 197] width 11 height 23
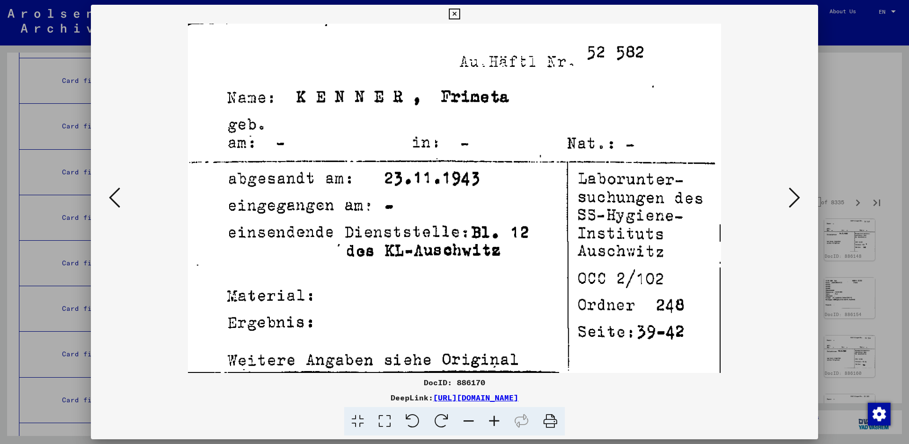
click at [793, 194] on icon at bounding box center [794, 197] width 11 height 23
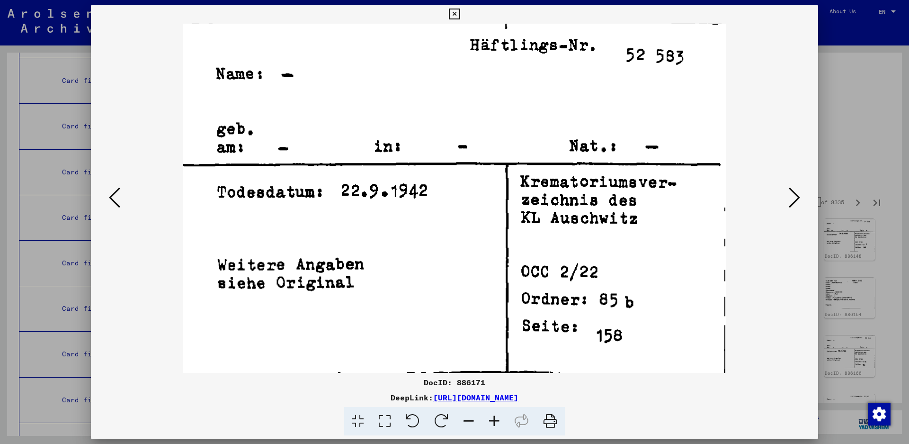
click at [793, 194] on icon at bounding box center [794, 197] width 11 height 23
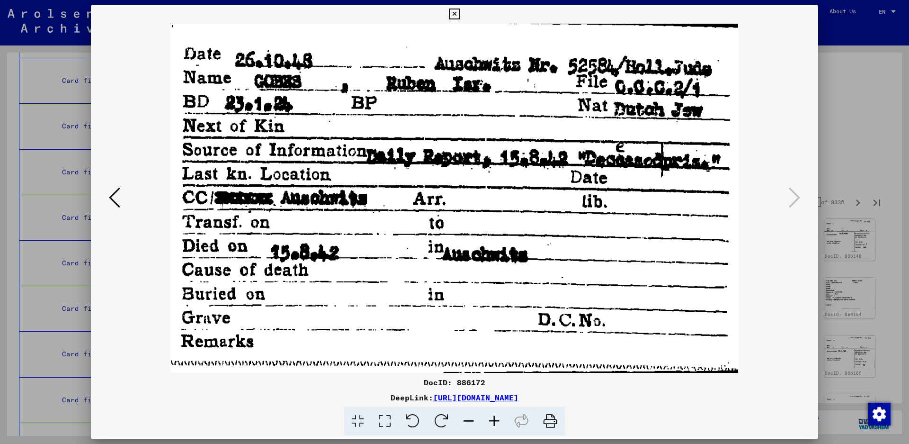
click at [460, 14] on icon at bounding box center [454, 14] width 11 height 11
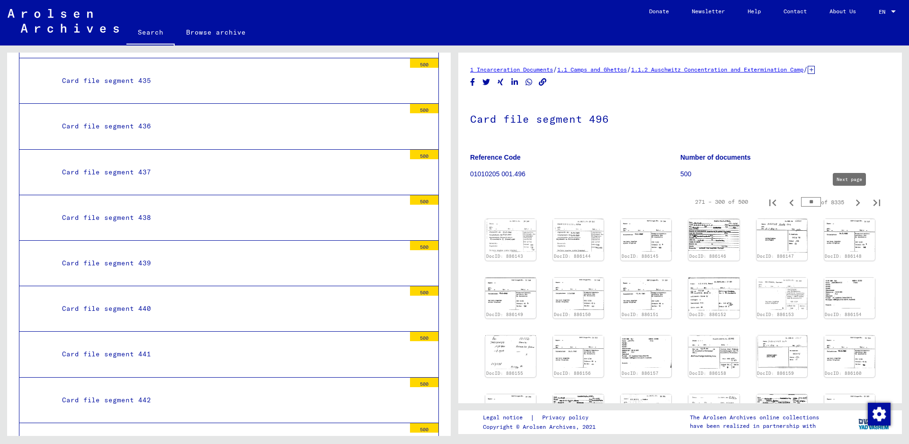
click at [851, 205] on icon "Next page" at bounding box center [857, 202] width 13 height 13
type input "**"
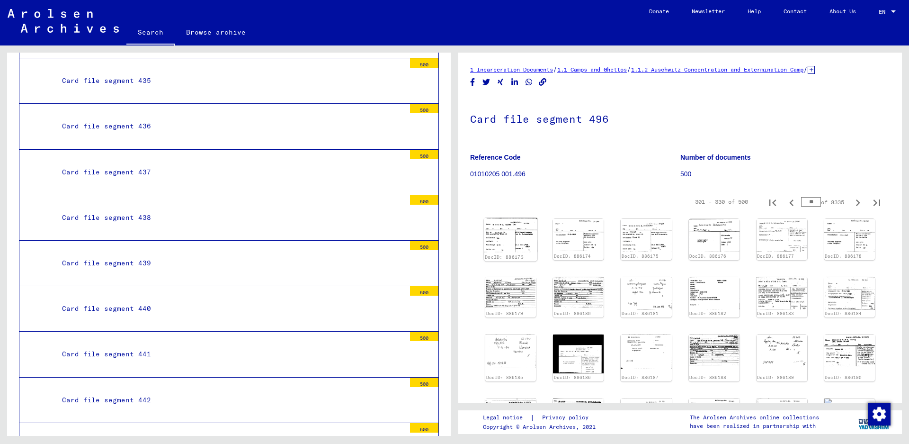
click at [526, 229] on img at bounding box center [510, 235] width 53 height 34
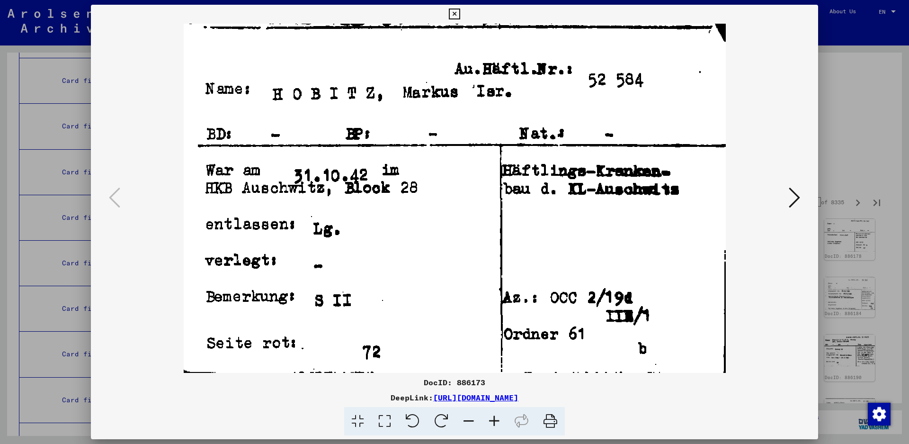
click at [793, 197] on icon at bounding box center [794, 197] width 11 height 23
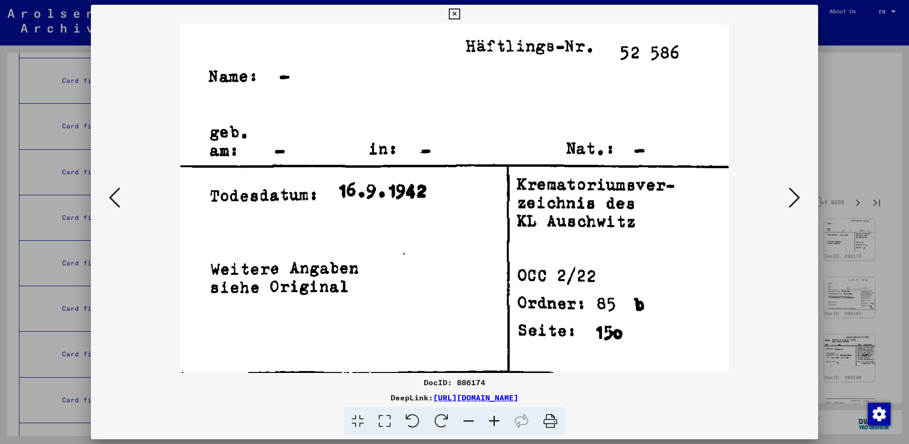
click at [788, 201] on button at bounding box center [794, 198] width 17 height 27
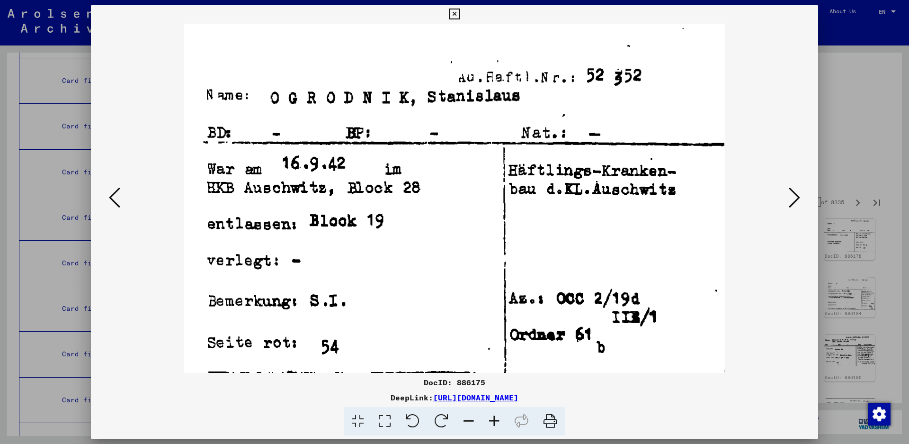
click at [795, 194] on icon at bounding box center [794, 197] width 11 height 23
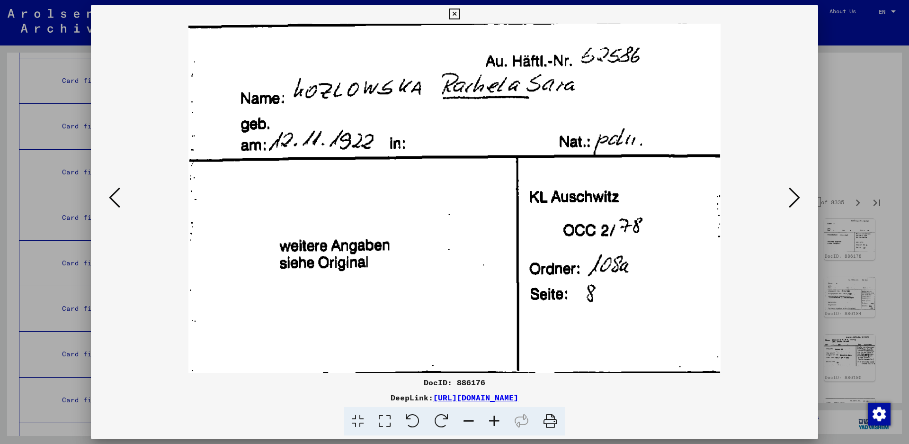
click at [795, 195] on icon at bounding box center [794, 197] width 11 height 23
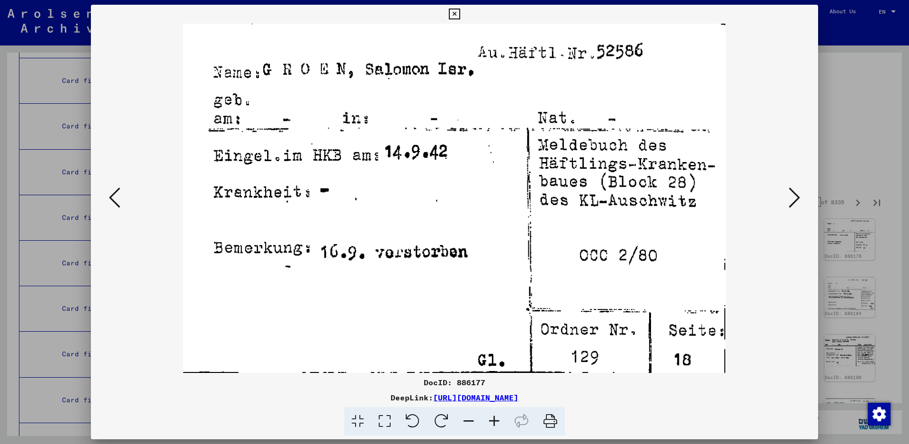
click at [792, 193] on icon at bounding box center [794, 197] width 11 height 23
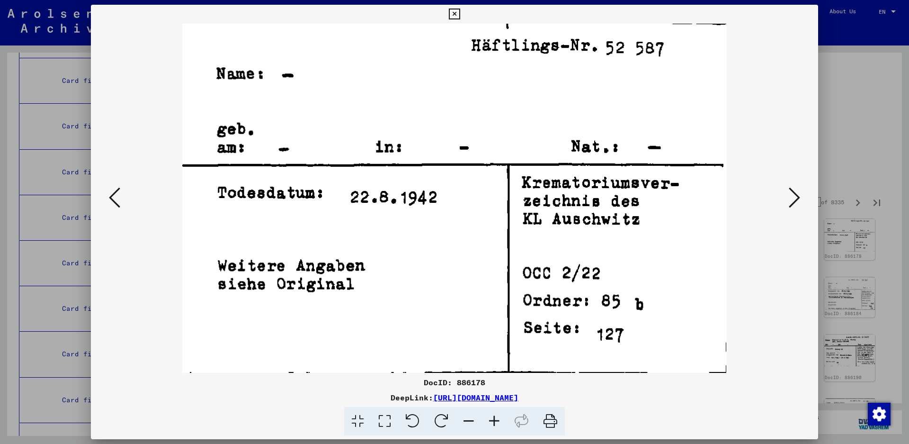
click at [792, 193] on icon at bounding box center [794, 197] width 11 height 23
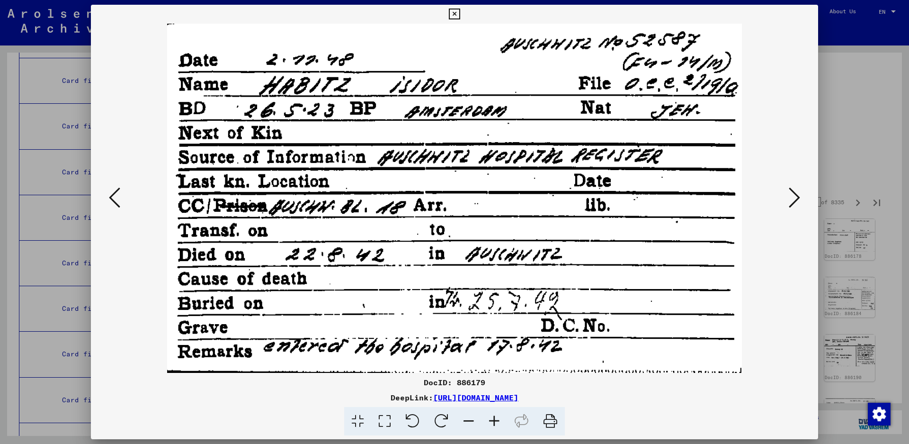
click at [799, 197] on icon at bounding box center [794, 197] width 11 height 23
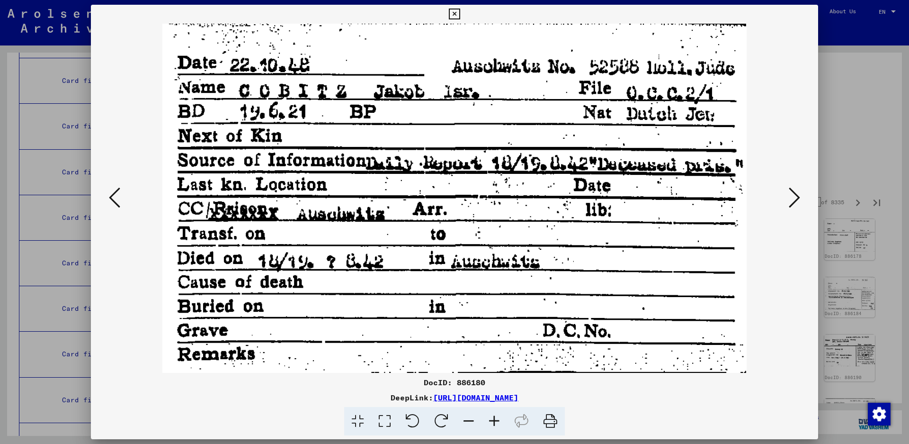
click at [799, 197] on icon at bounding box center [794, 197] width 11 height 23
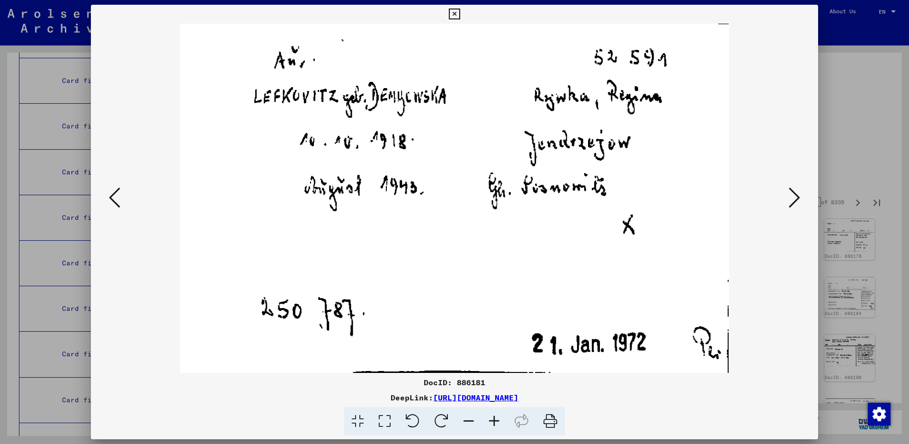
click at [789, 203] on icon at bounding box center [794, 197] width 11 height 23
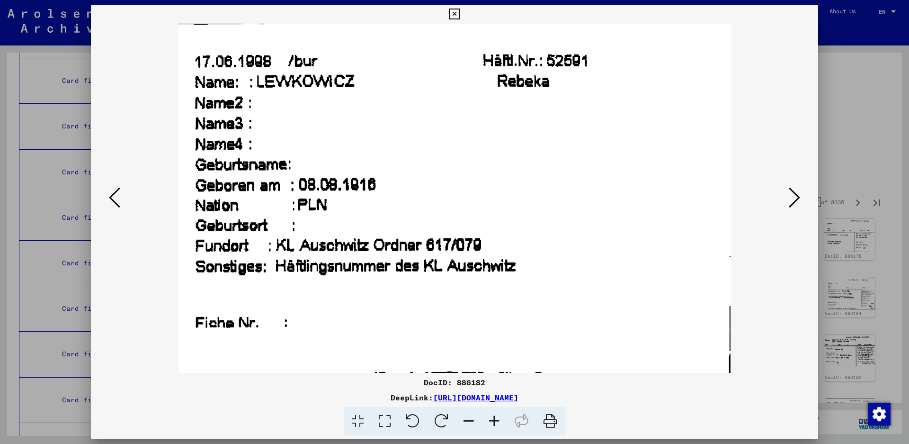
click at [792, 190] on icon at bounding box center [794, 197] width 11 height 23
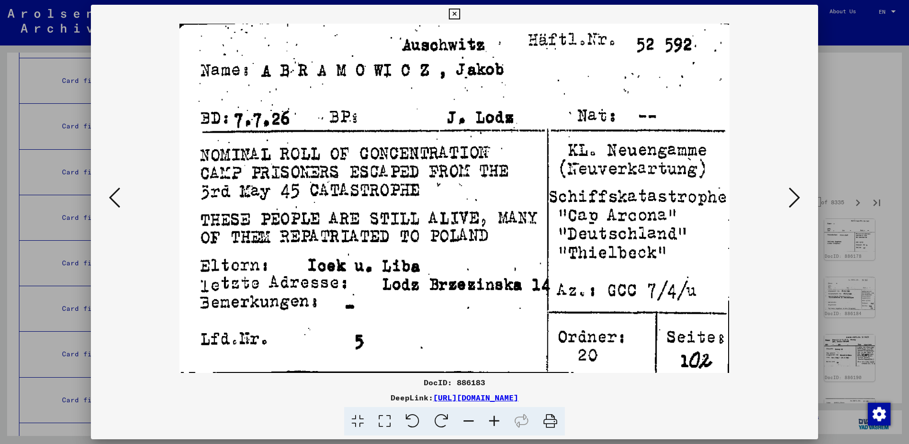
click at [795, 196] on icon at bounding box center [794, 197] width 11 height 23
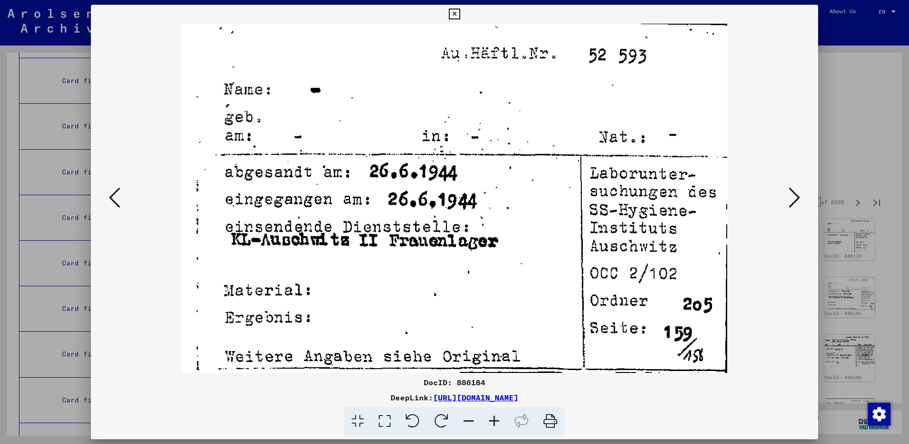
click at [795, 196] on icon at bounding box center [794, 197] width 11 height 23
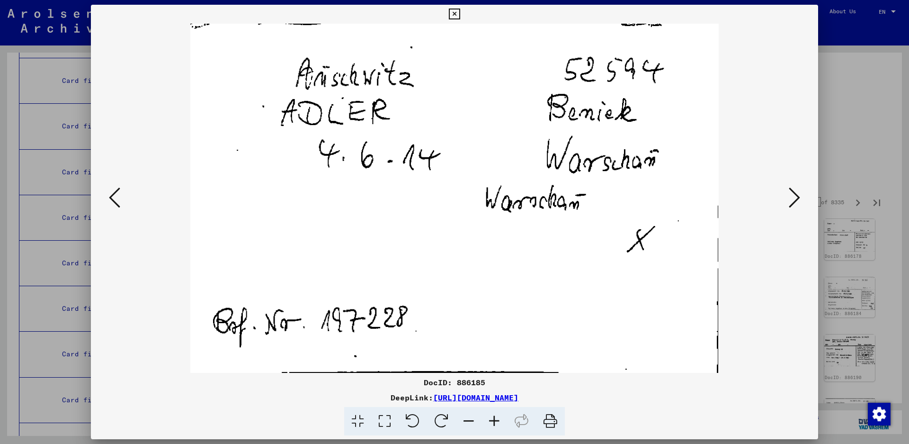
click at [800, 194] on button at bounding box center [794, 198] width 17 height 27
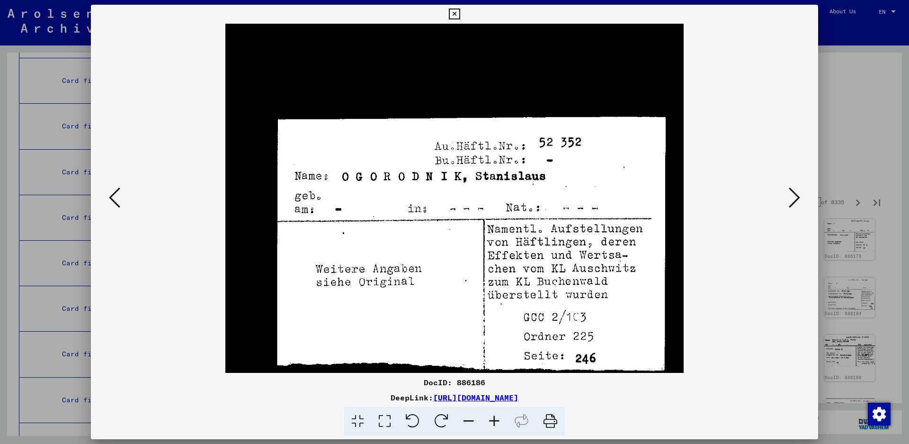
click at [799, 196] on icon at bounding box center [794, 197] width 11 height 23
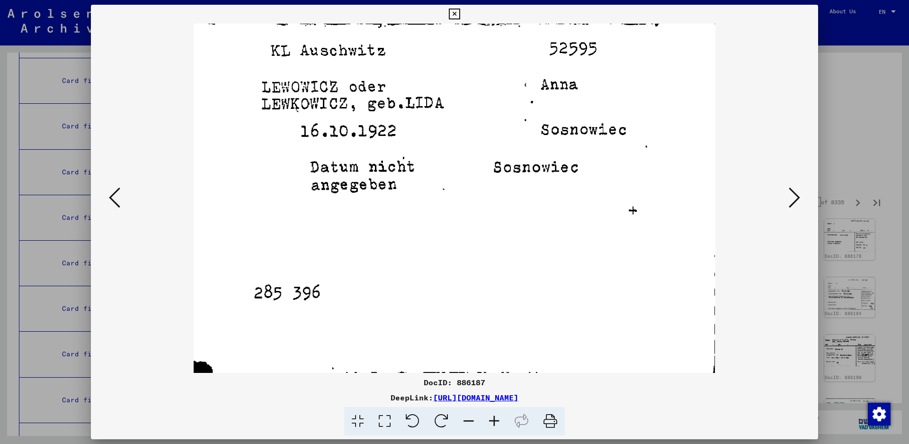
click at [795, 197] on icon at bounding box center [794, 197] width 11 height 23
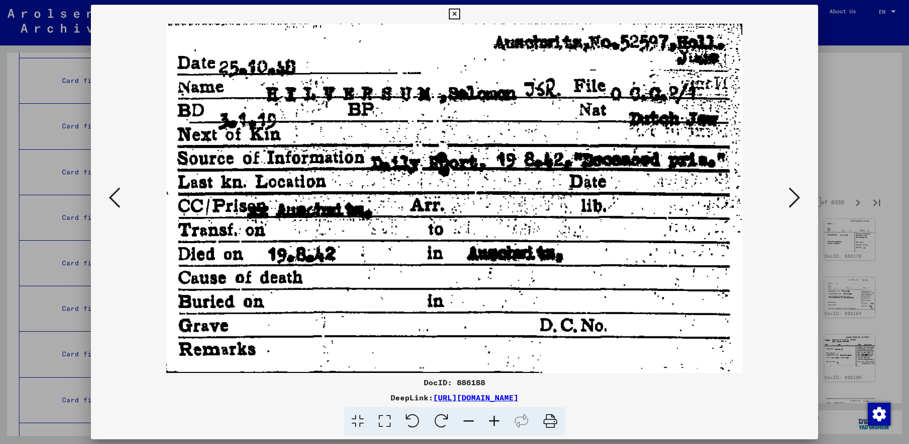
click at [797, 197] on icon at bounding box center [794, 197] width 11 height 23
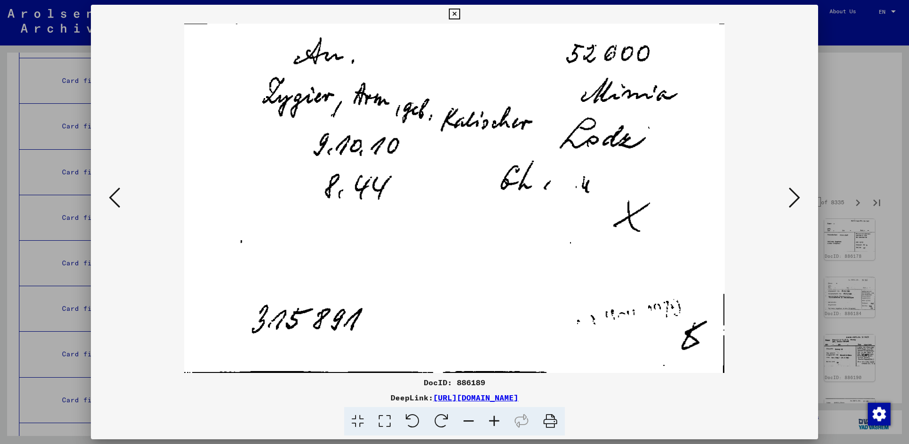
click at [801, 197] on button at bounding box center [794, 198] width 17 height 27
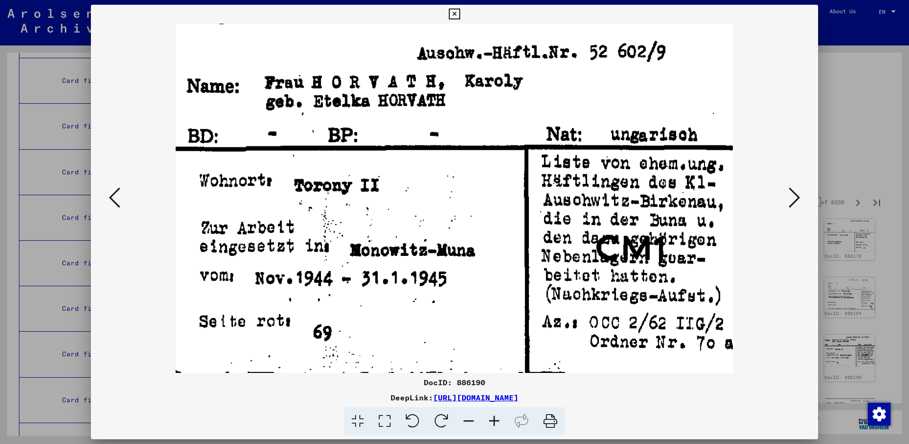
click at [800, 202] on icon at bounding box center [794, 197] width 11 height 23
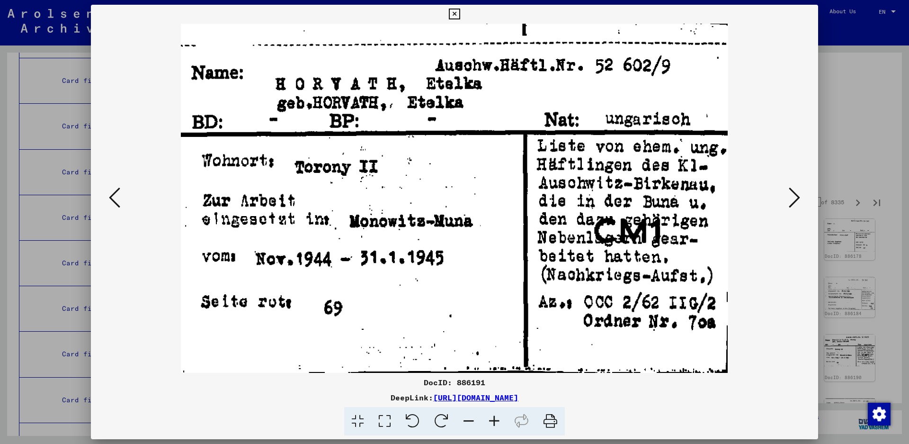
click at [800, 203] on icon at bounding box center [794, 197] width 11 height 23
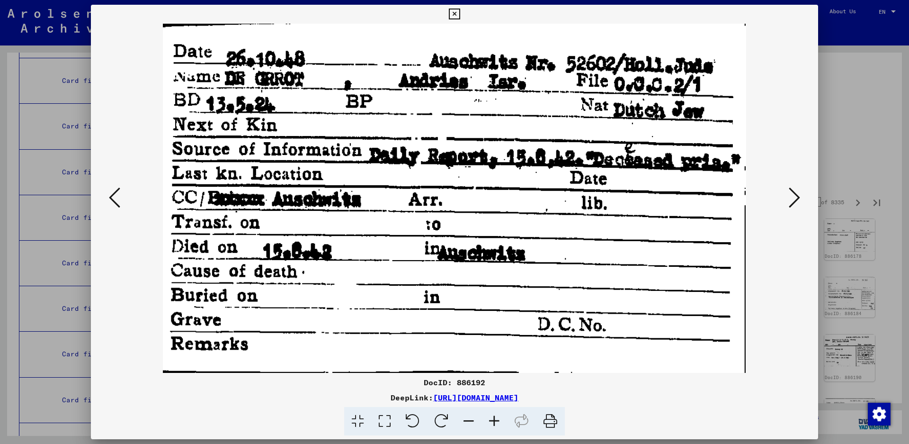
click at [790, 196] on icon at bounding box center [794, 197] width 11 height 23
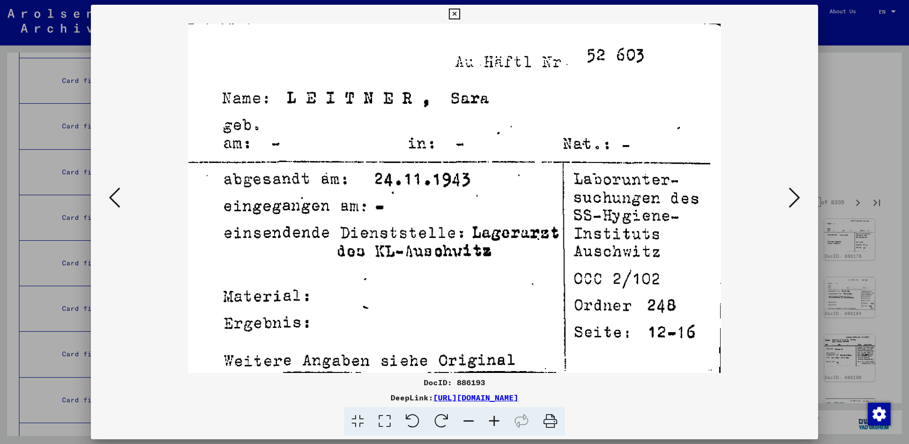
click at [790, 200] on icon at bounding box center [794, 197] width 11 height 23
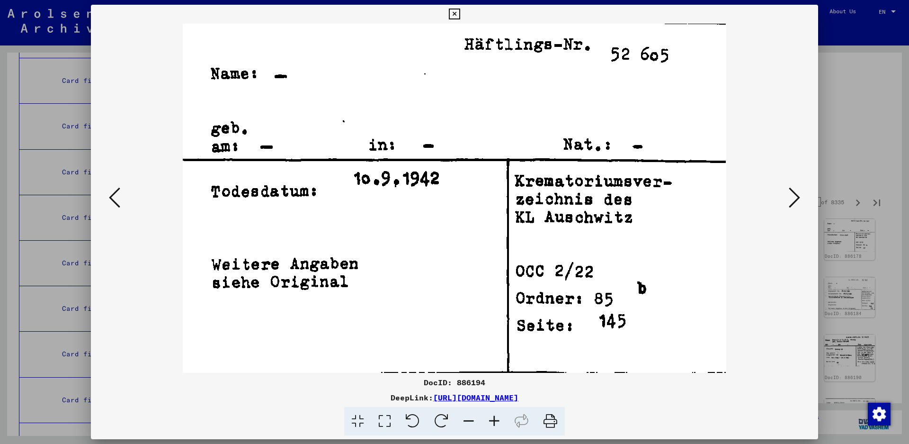
click at [790, 200] on icon at bounding box center [794, 197] width 11 height 23
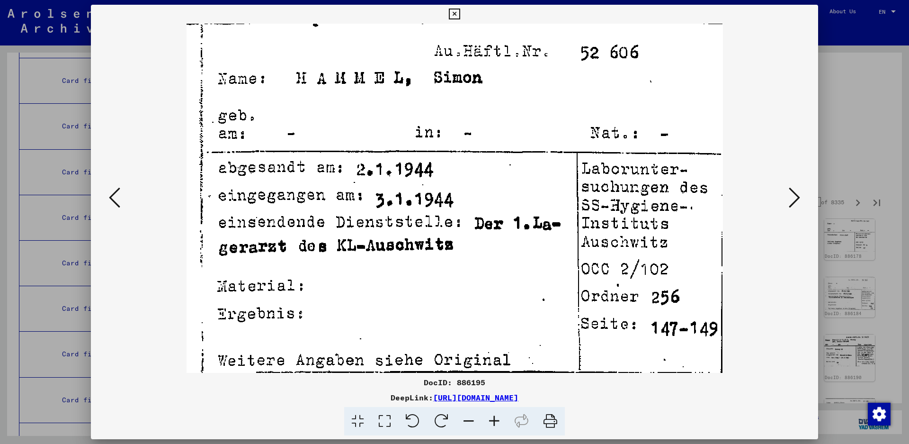
click at [798, 194] on icon at bounding box center [794, 197] width 11 height 23
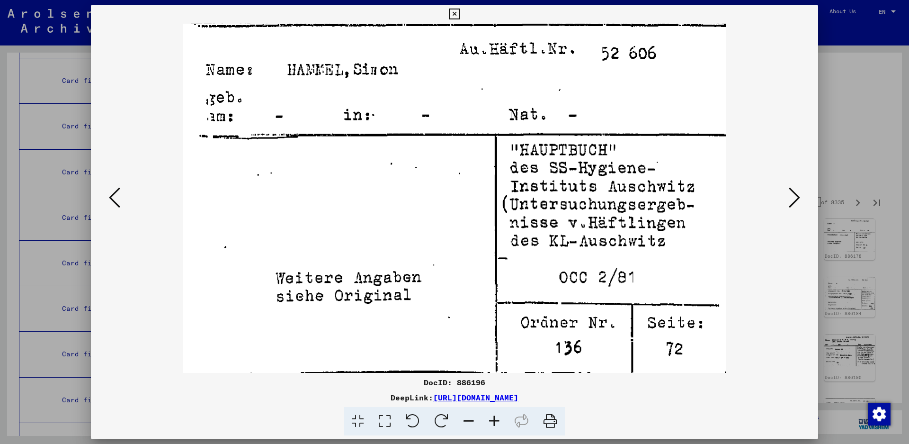
click at [798, 194] on icon at bounding box center [794, 197] width 11 height 23
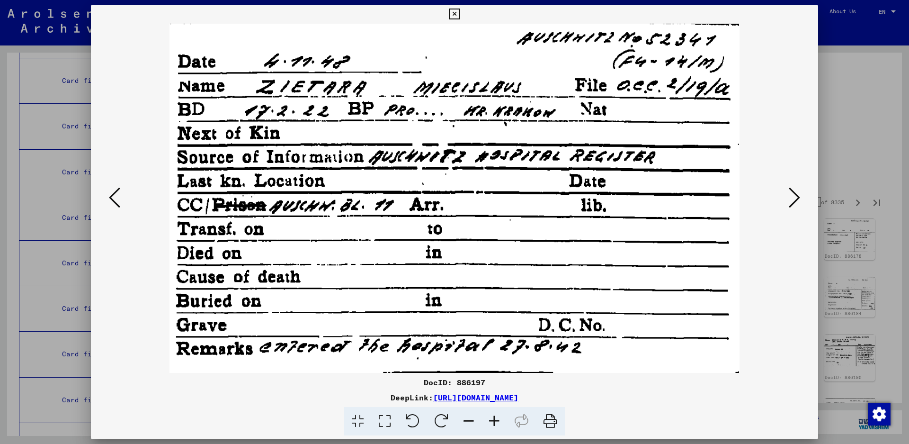
click at [798, 193] on icon at bounding box center [794, 197] width 11 height 23
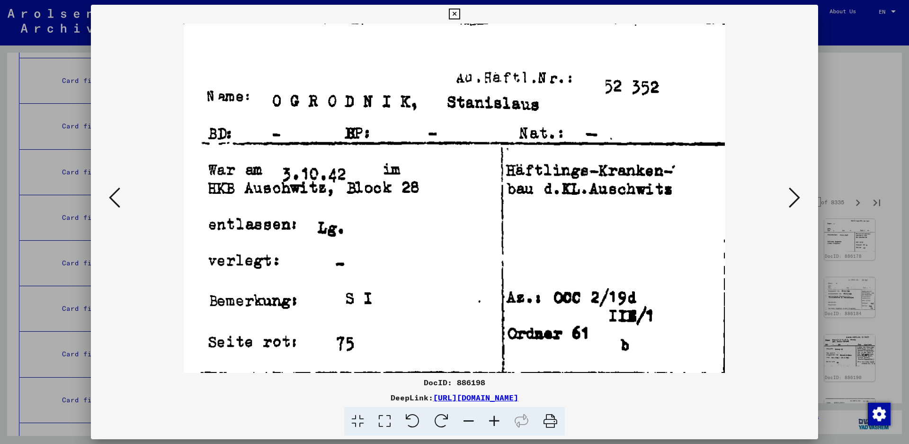
click at [798, 193] on icon at bounding box center [794, 197] width 11 height 23
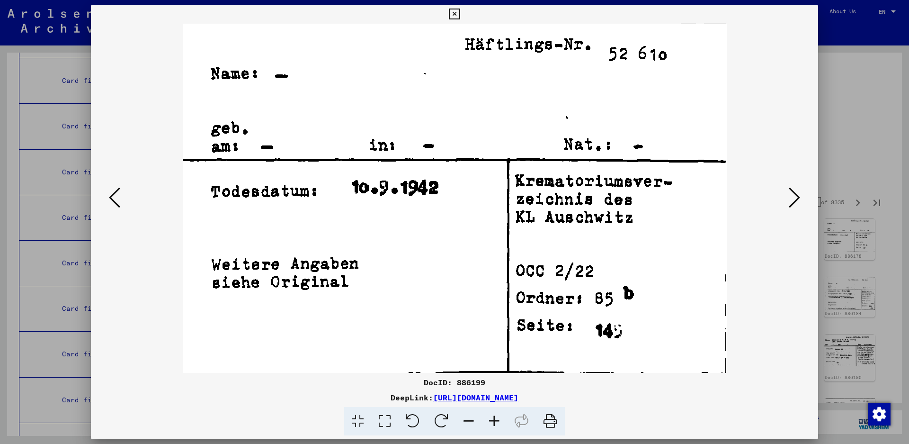
click at [798, 193] on icon at bounding box center [794, 197] width 11 height 23
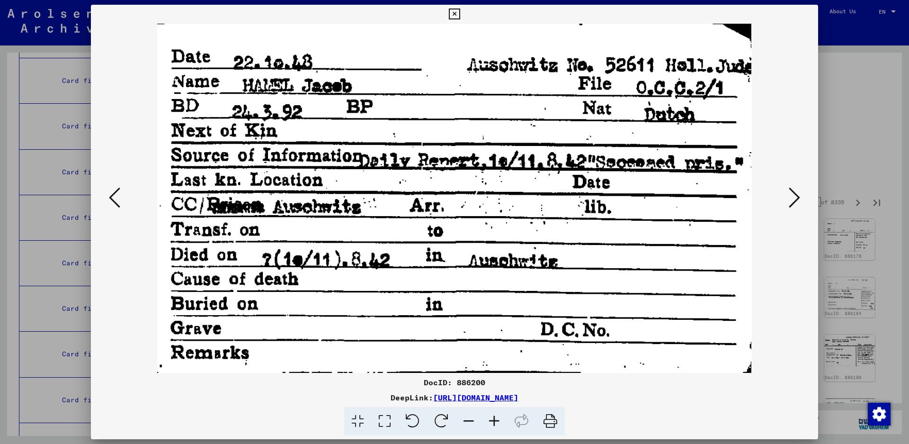
click at [793, 192] on icon at bounding box center [794, 197] width 11 height 23
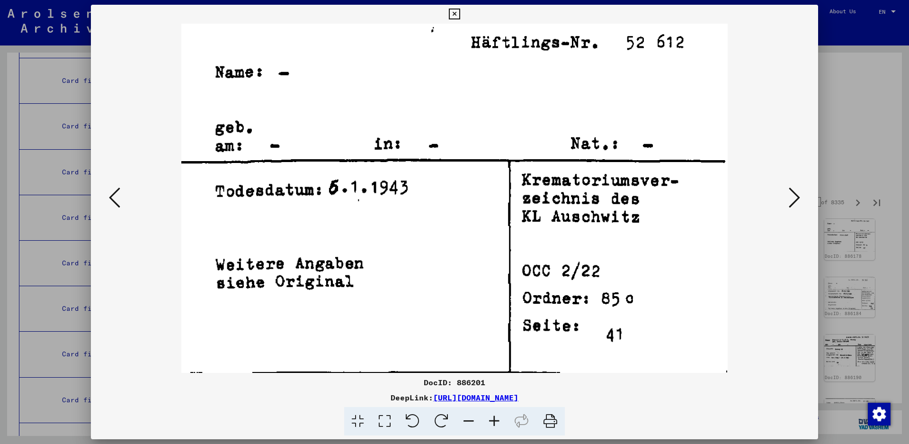
click at [793, 192] on icon at bounding box center [794, 197] width 11 height 23
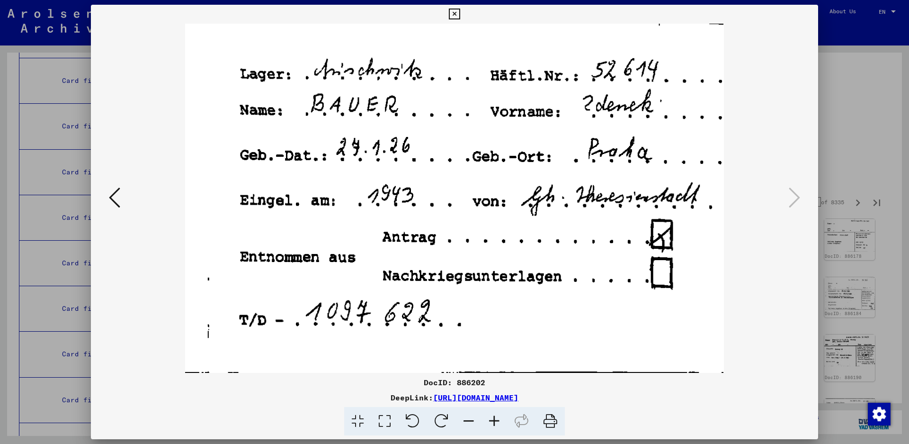
click at [460, 11] on icon at bounding box center [454, 14] width 11 height 11
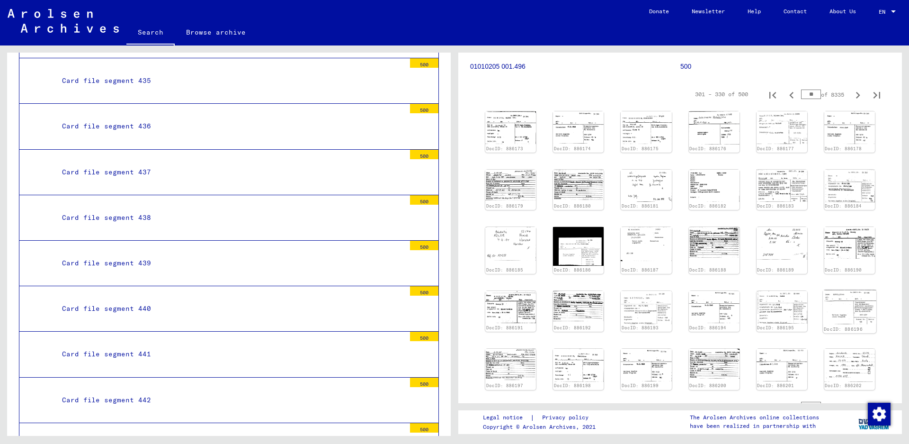
scroll to position [142, 0]
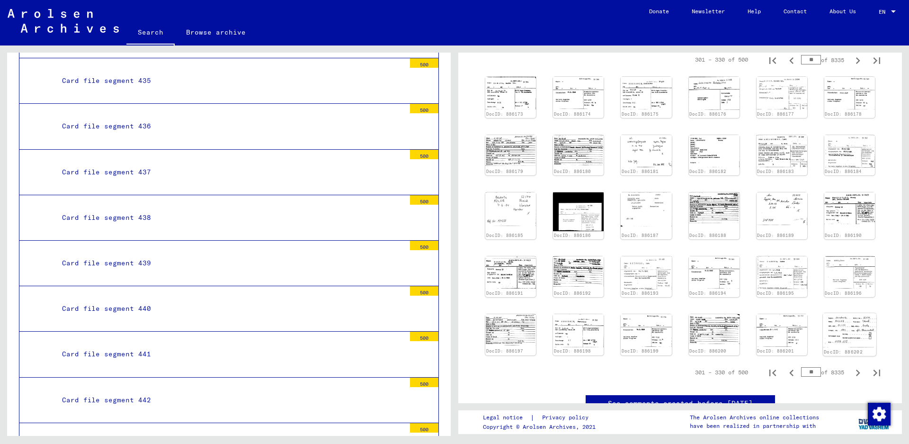
click at [831, 323] on img at bounding box center [849, 330] width 53 height 35
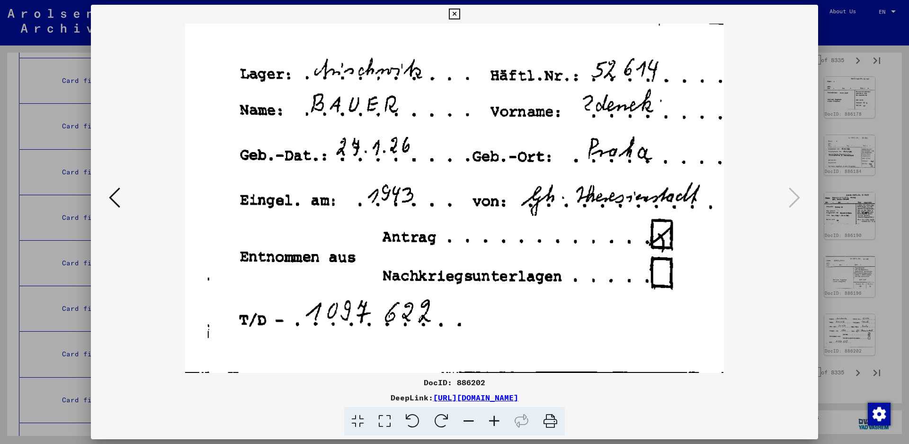
click at [460, 13] on icon at bounding box center [454, 14] width 11 height 11
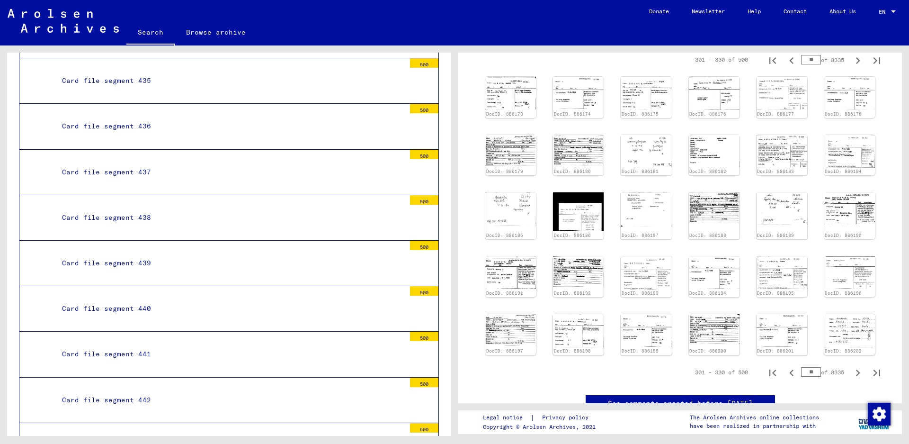
scroll to position [0, 0]
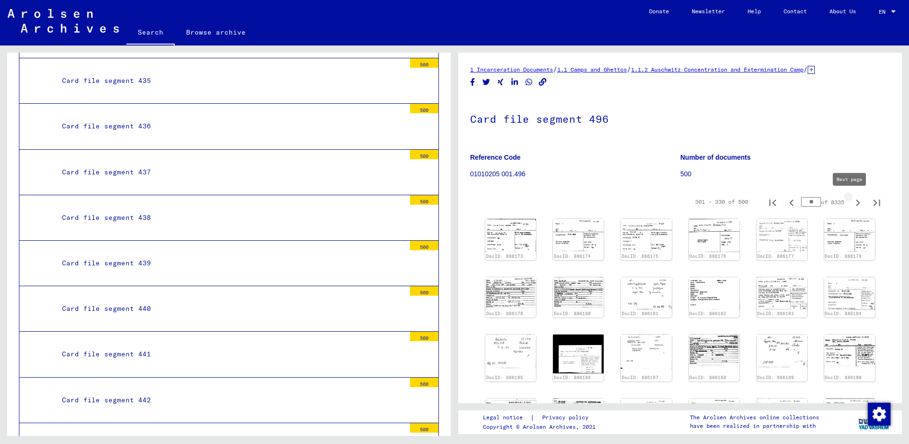
click at [851, 202] on icon "Next page" at bounding box center [857, 202] width 13 height 13
type input "**"
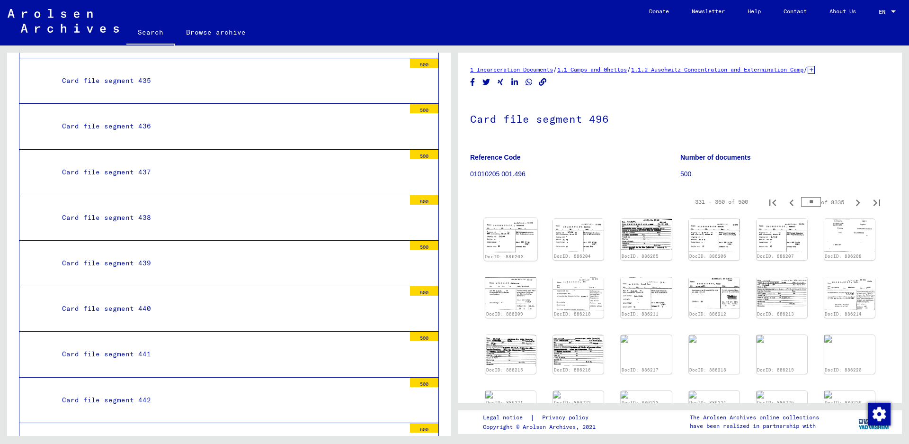
click at [511, 241] on img at bounding box center [510, 235] width 53 height 34
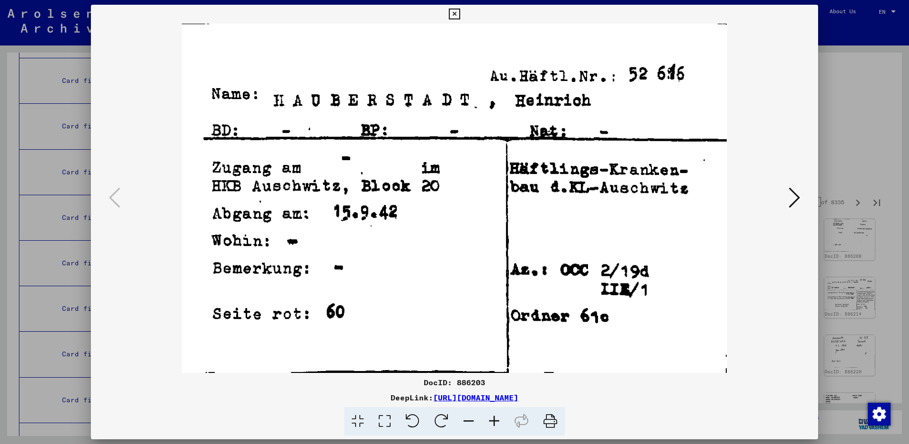
click at [793, 200] on icon at bounding box center [794, 197] width 11 height 23
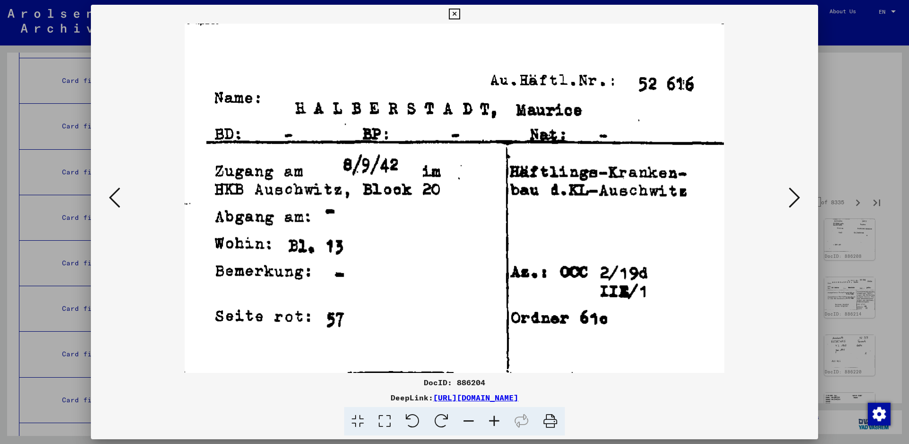
click at [793, 200] on icon at bounding box center [794, 197] width 11 height 23
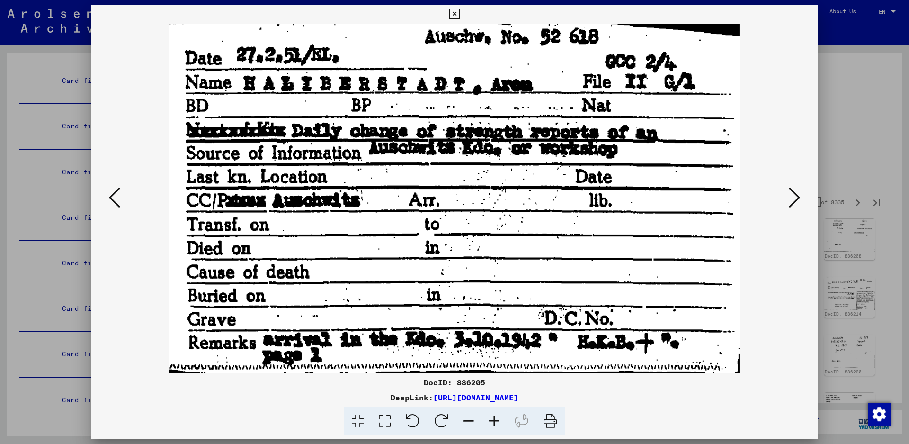
click at [799, 194] on icon at bounding box center [794, 197] width 11 height 23
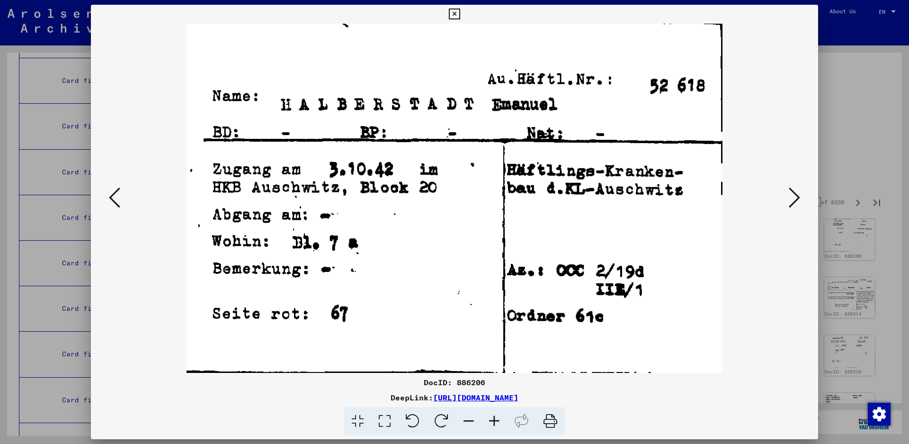
click at [792, 194] on icon at bounding box center [794, 197] width 11 height 23
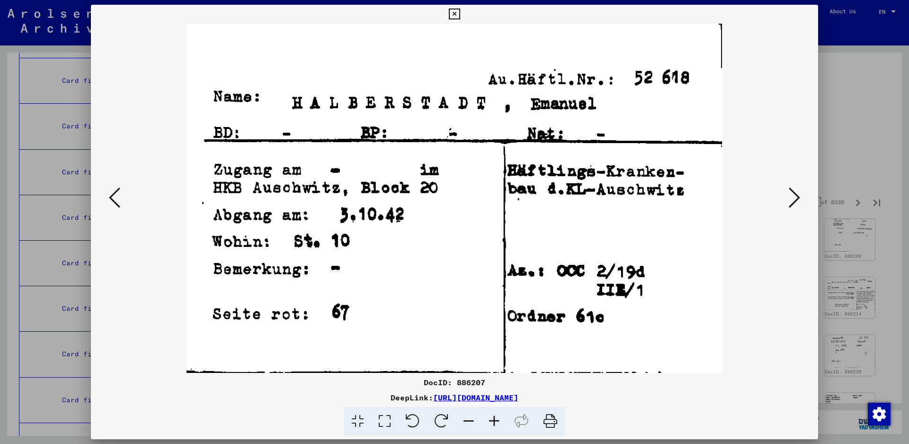
click at [792, 195] on icon at bounding box center [794, 197] width 11 height 23
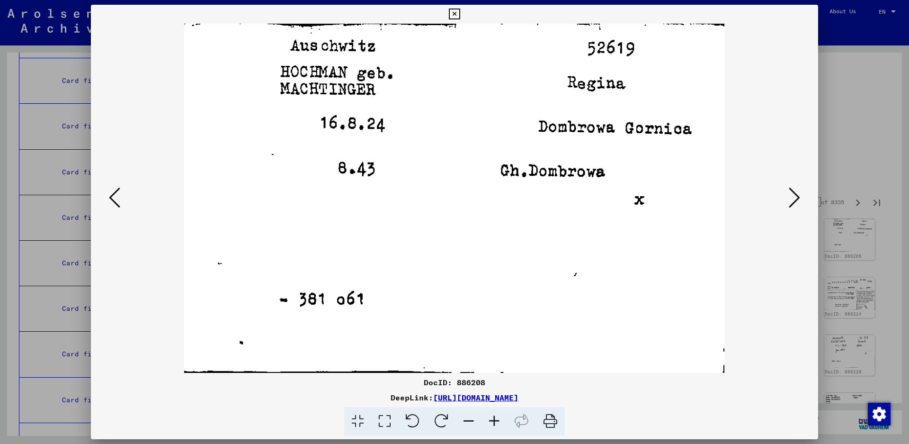
click at [792, 197] on icon at bounding box center [794, 197] width 11 height 23
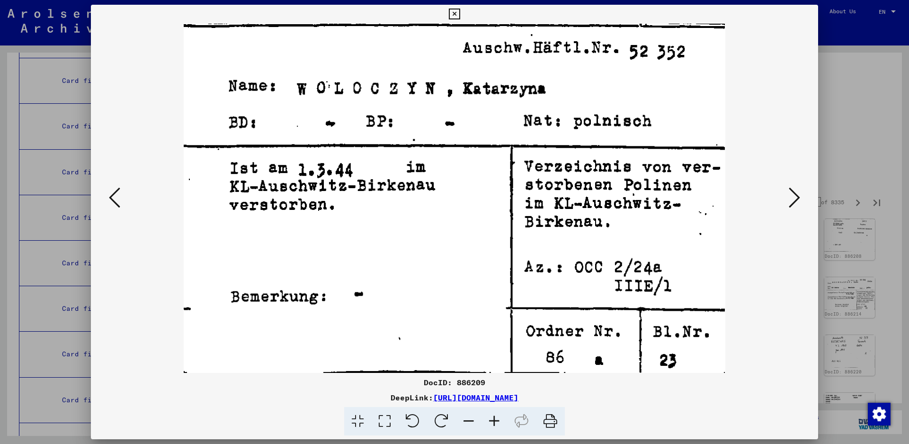
click at [792, 197] on icon at bounding box center [794, 197] width 11 height 23
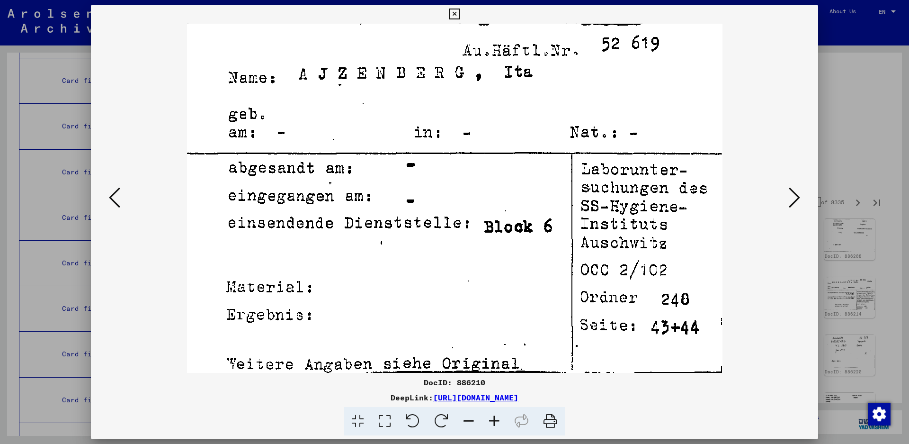
click at [788, 189] on button at bounding box center [794, 198] width 17 height 27
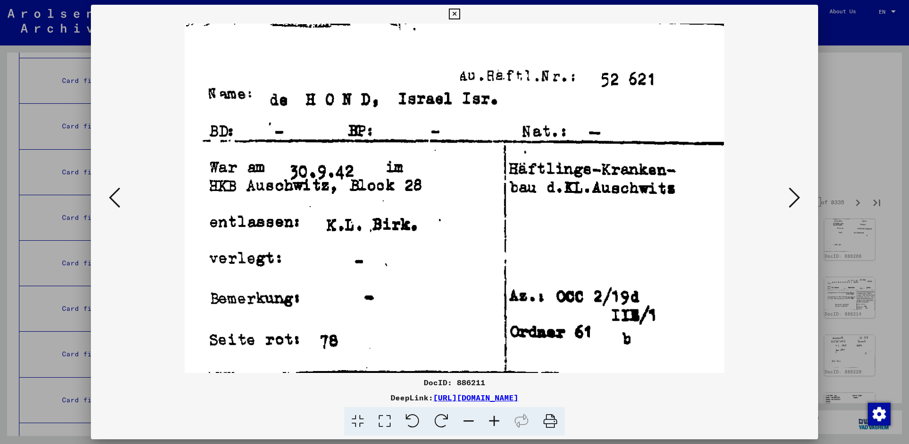
click at [791, 194] on icon at bounding box center [794, 197] width 11 height 23
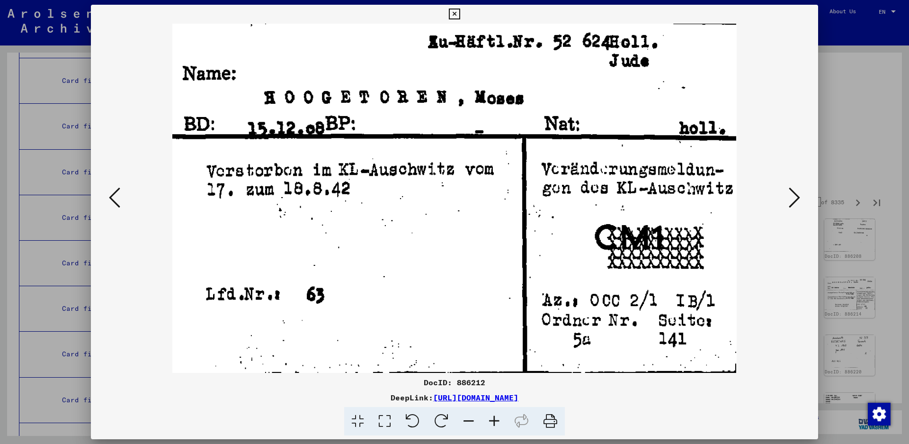
click at [795, 192] on icon at bounding box center [794, 197] width 11 height 23
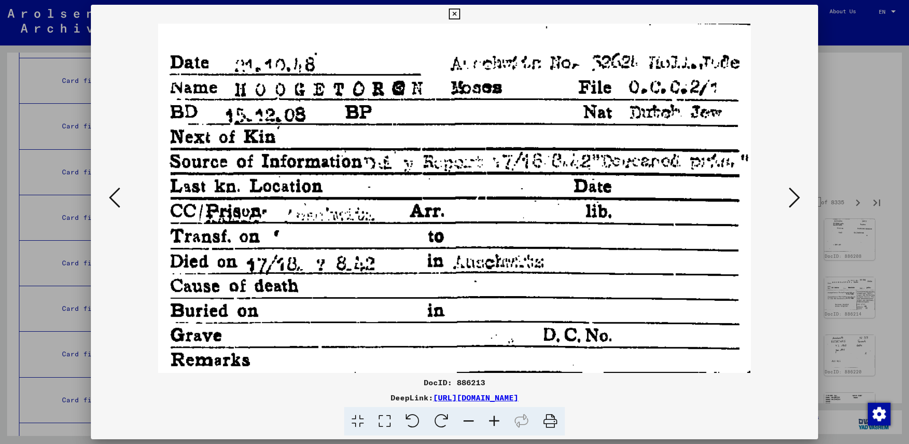
click at [795, 192] on icon at bounding box center [794, 197] width 11 height 23
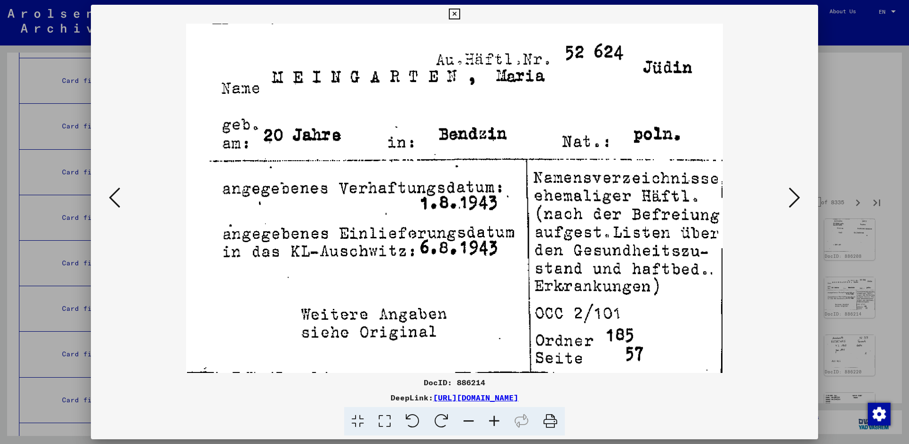
click at [805, 196] on div at bounding box center [454, 198] width 727 height 349
click at [793, 196] on icon at bounding box center [794, 197] width 11 height 23
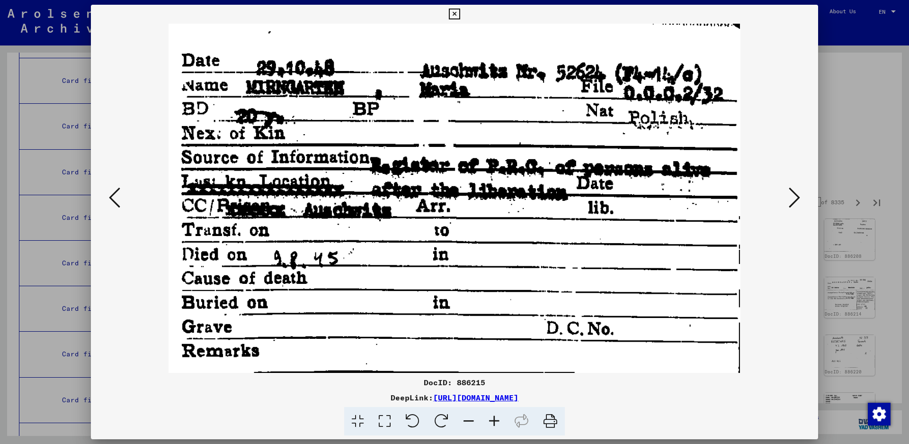
click at [793, 199] on icon at bounding box center [794, 197] width 11 height 23
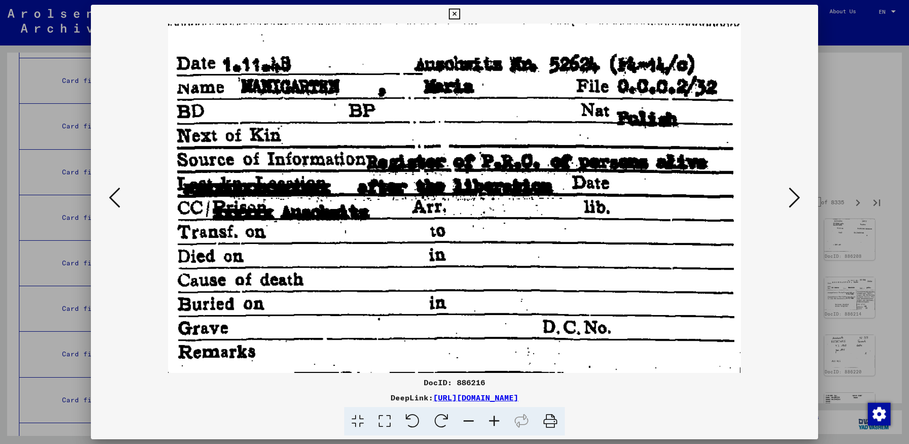
click at [793, 199] on icon at bounding box center [794, 197] width 11 height 23
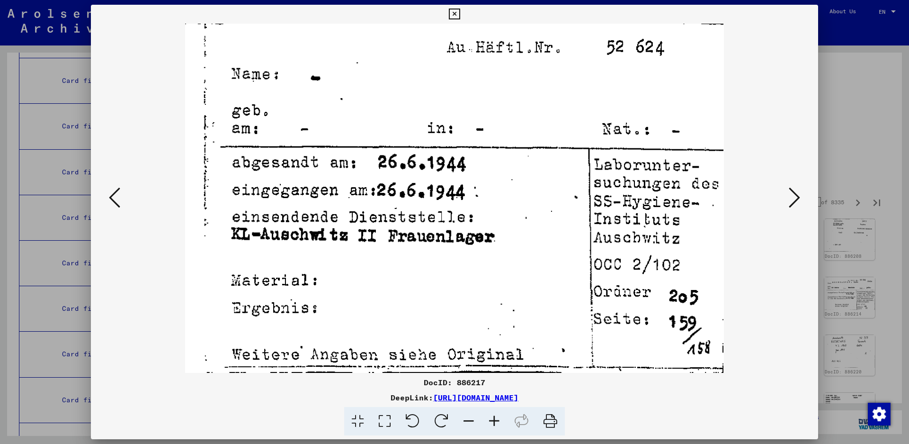
click at [793, 199] on icon at bounding box center [794, 197] width 11 height 23
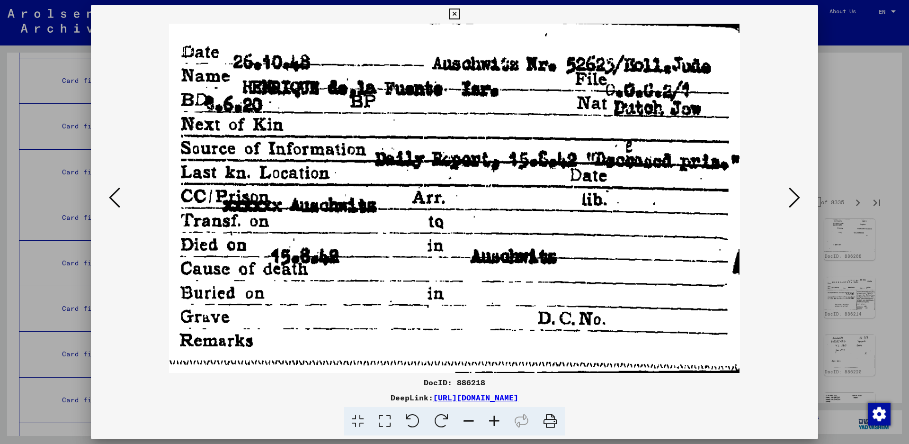
click at [799, 203] on icon at bounding box center [794, 197] width 11 height 23
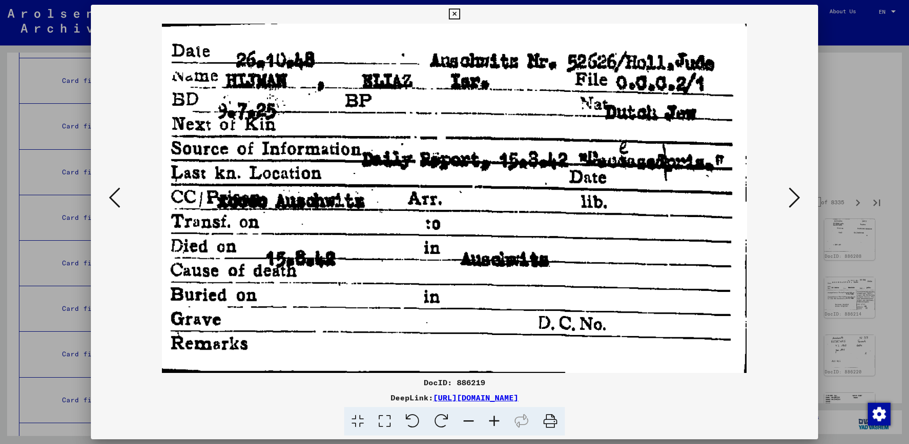
click at [796, 198] on icon at bounding box center [794, 197] width 11 height 23
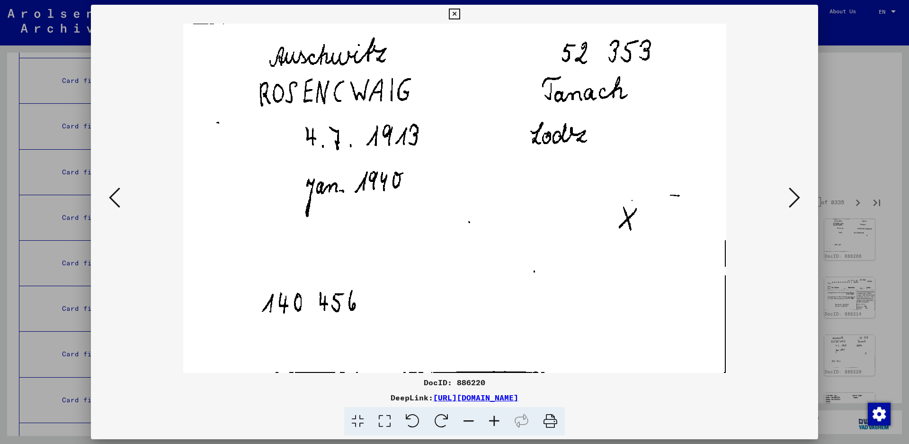
click at [796, 198] on icon at bounding box center [794, 197] width 11 height 23
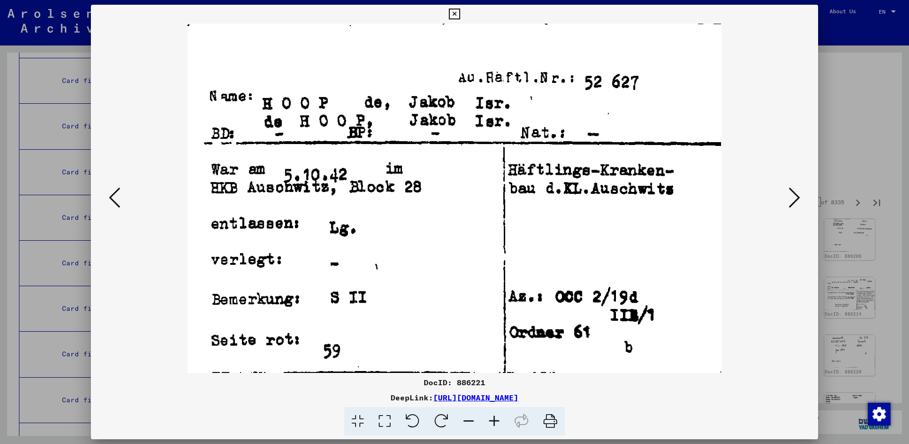
click at [787, 190] on button at bounding box center [794, 198] width 17 height 27
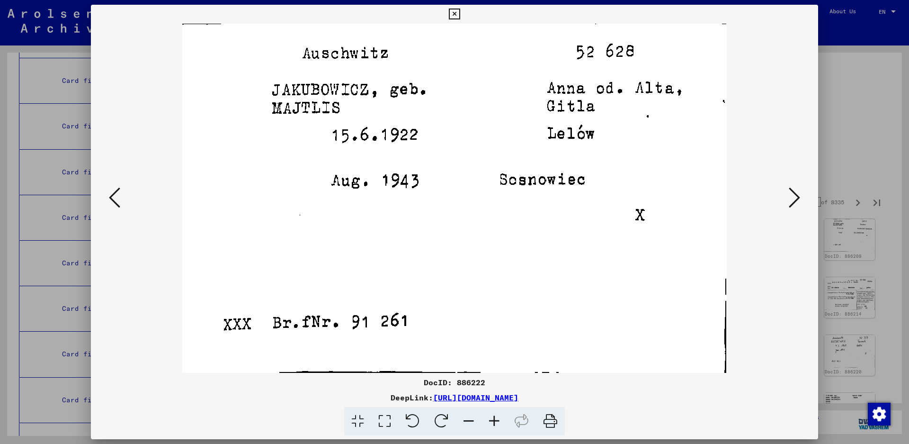
click at [796, 198] on icon at bounding box center [794, 197] width 11 height 23
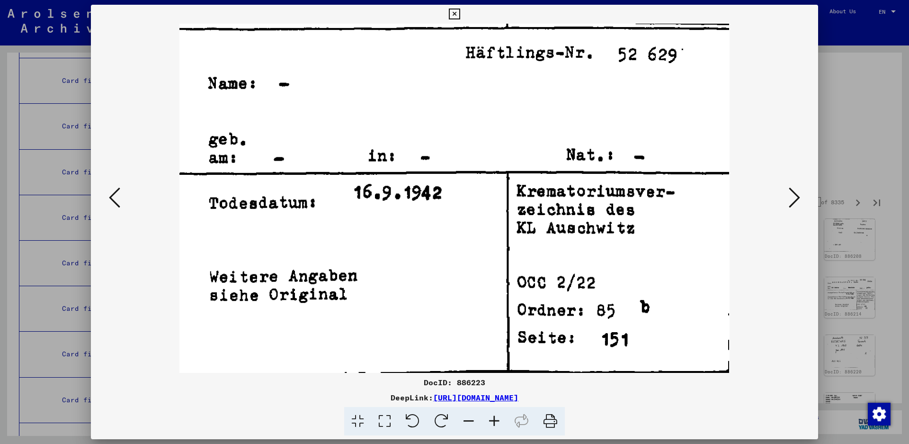
click at [796, 198] on icon at bounding box center [794, 197] width 11 height 23
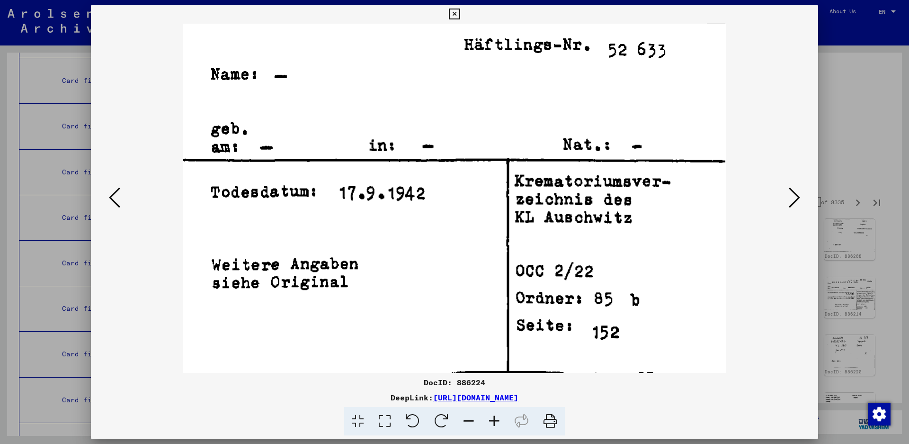
click at [796, 198] on icon at bounding box center [794, 197] width 11 height 23
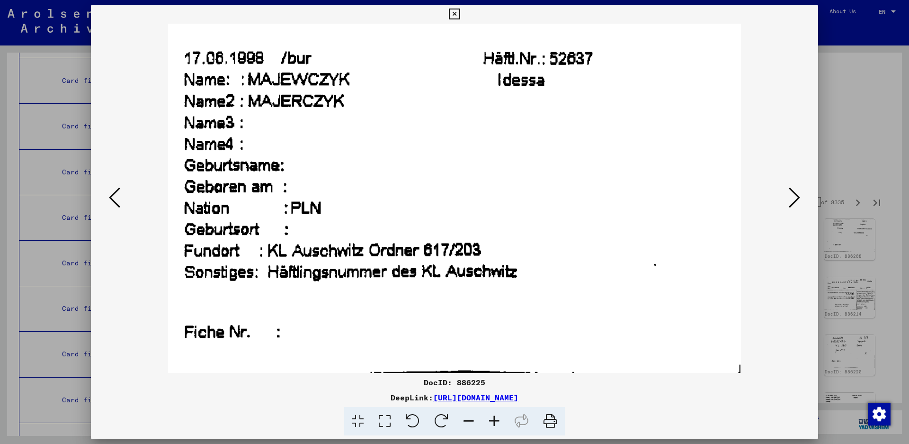
click at [799, 197] on icon at bounding box center [794, 197] width 11 height 23
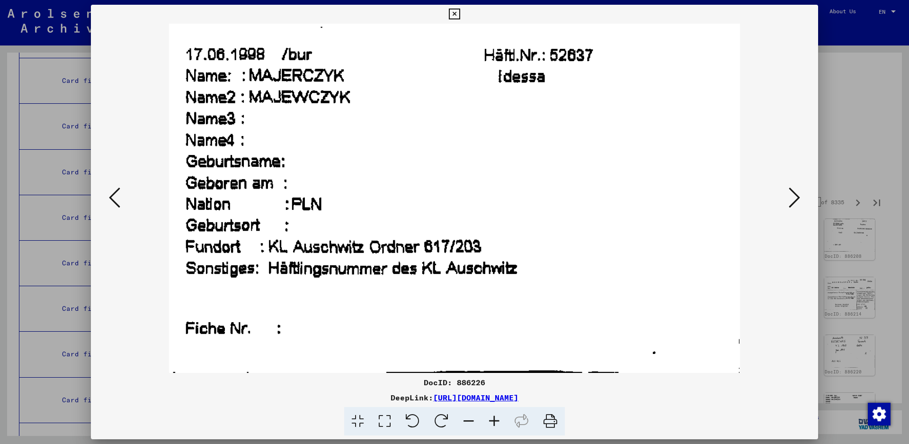
click at [799, 197] on icon at bounding box center [794, 197] width 11 height 23
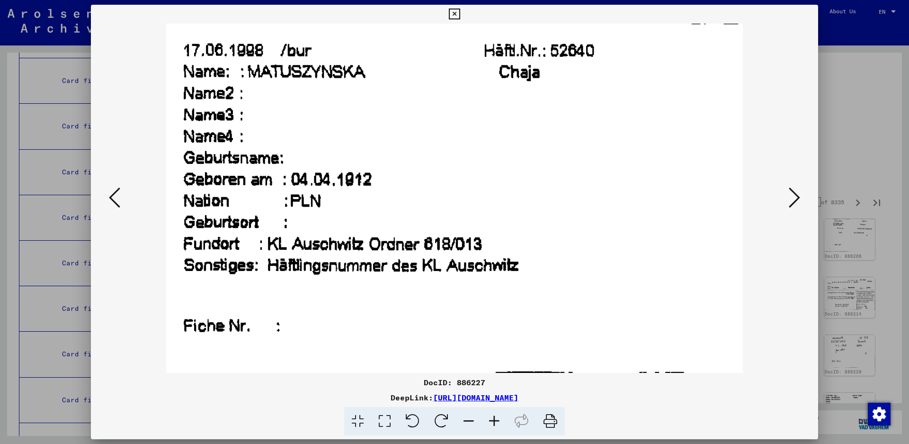
click at [796, 196] on icon at bounding box center [794, 197] width 11 height 23
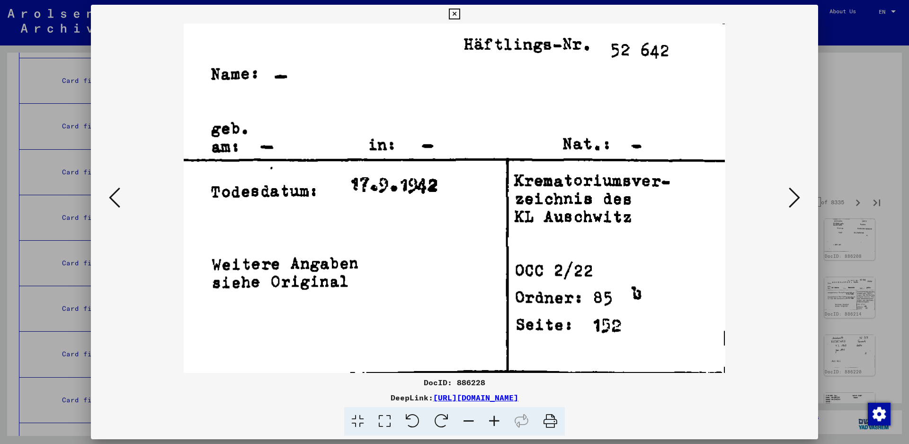
click at [796, 196] on icon at bounding box center [794, 197] width 11 height 23
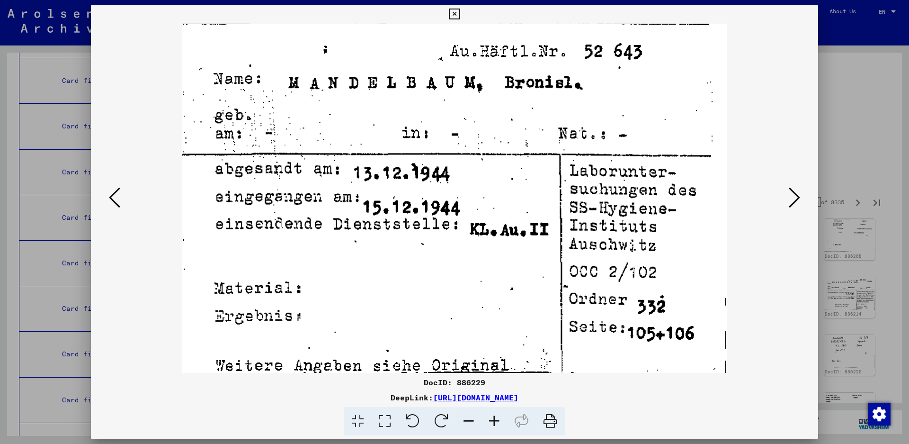
click at [795, 200] on icon at bounding box center [794, 197] width 11 height 23
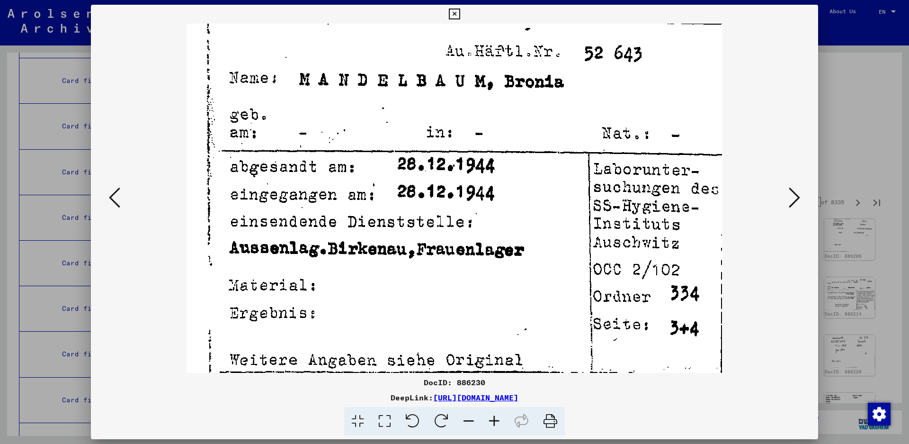
click at [795, 200] on icon at bounding box center [794, 197] width 11 height 23
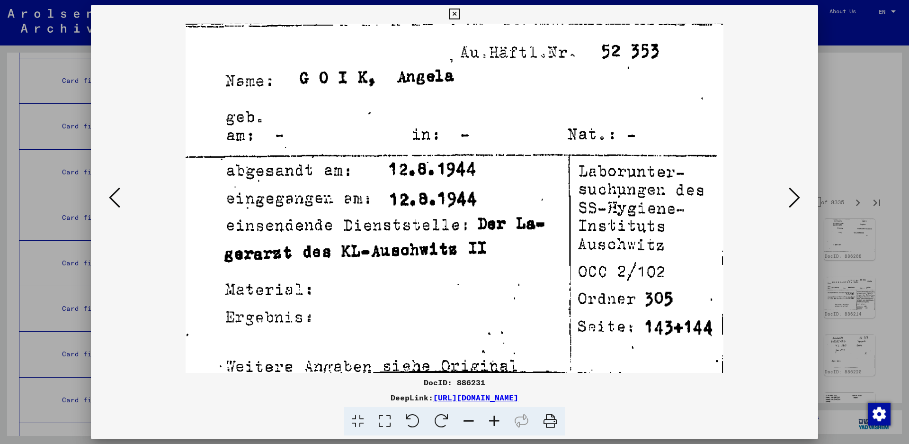
click at [116, 193] on icon at bounding box center [114, 197] width 11 height 23
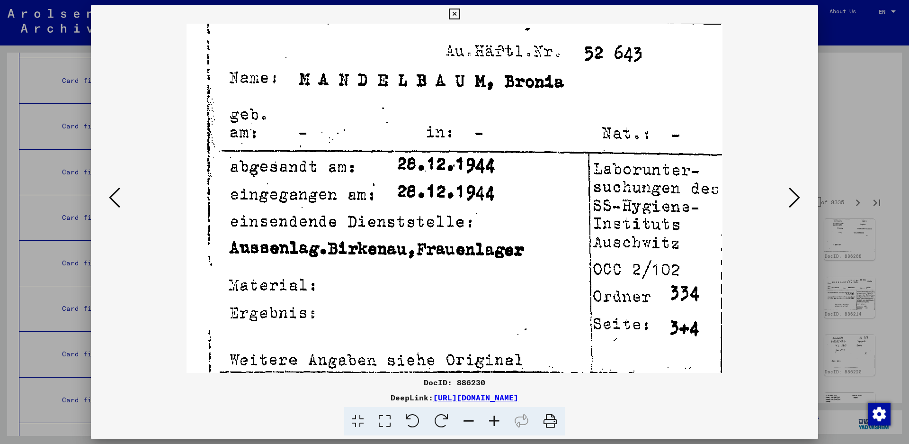
click at [111, 200] on icon at bounding box center [114, 197] width 11 height 23
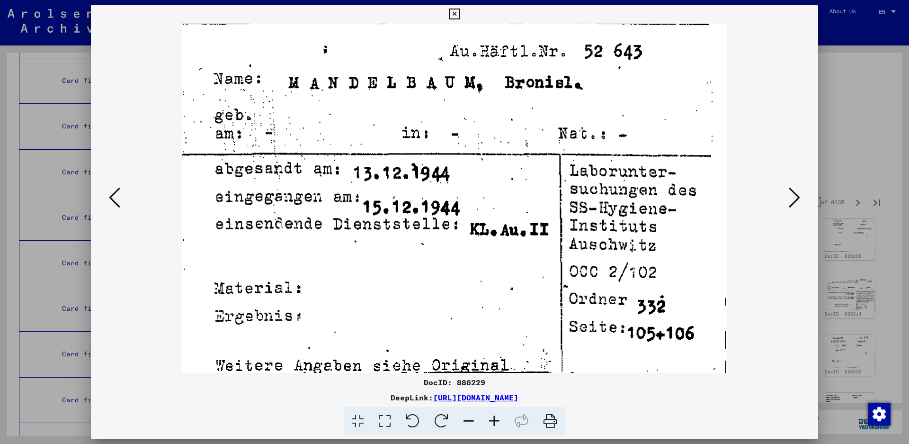
click at [796, 195] on icon at bounding box center [794, 197] width 11 height 23
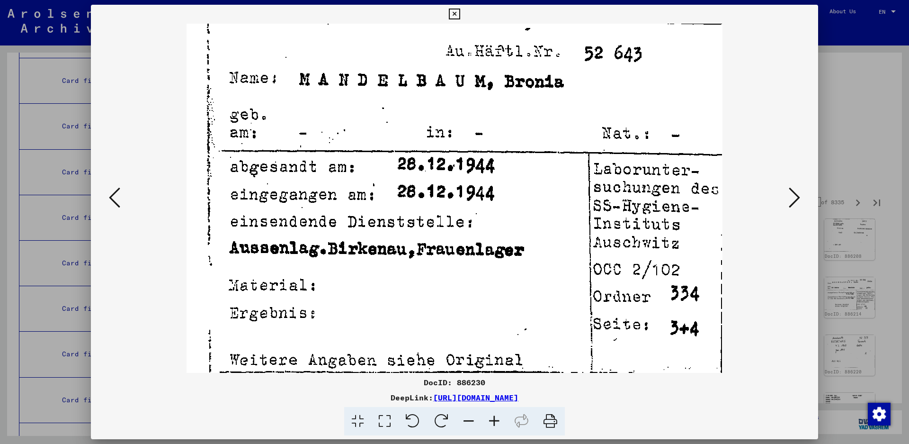
click at [788, 198] on button at bounding box center [794, 198] width 17 height 27
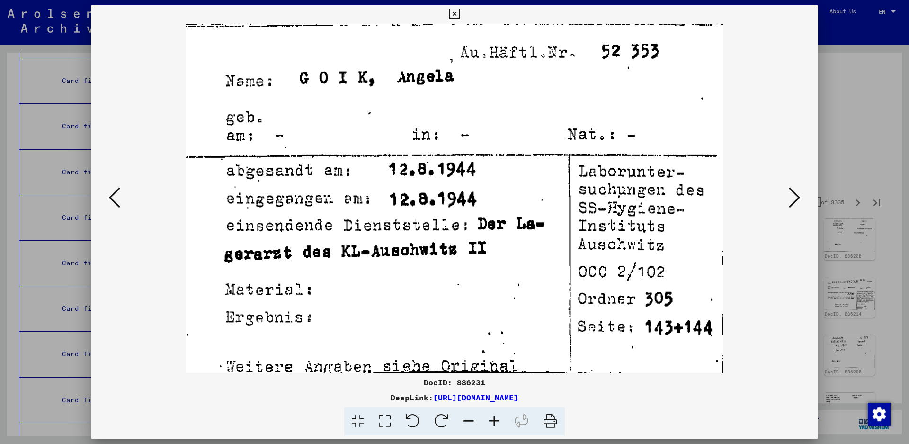
click at [793, 195] on icon at bounding box center [794, 197] width 11 height 23
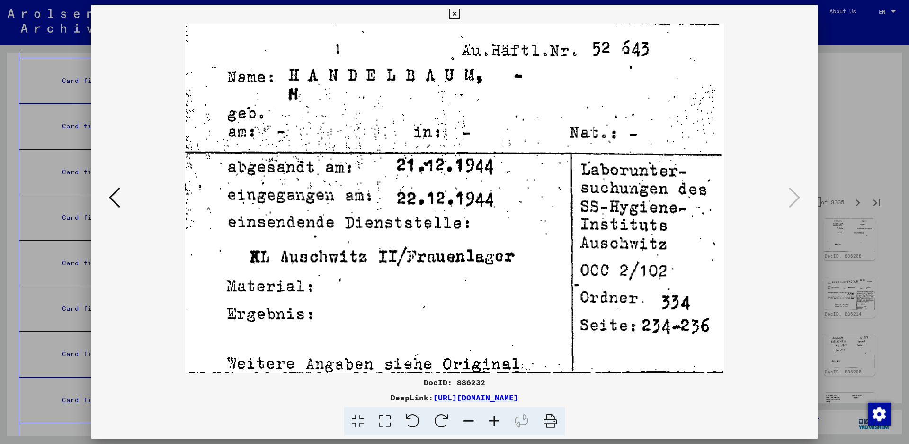
click at [793, 196] on icon at bounding box center [794, 197] width 11 height 23
click at [460, 14] on icon at bounding box center [454, 14] width 11 height 11
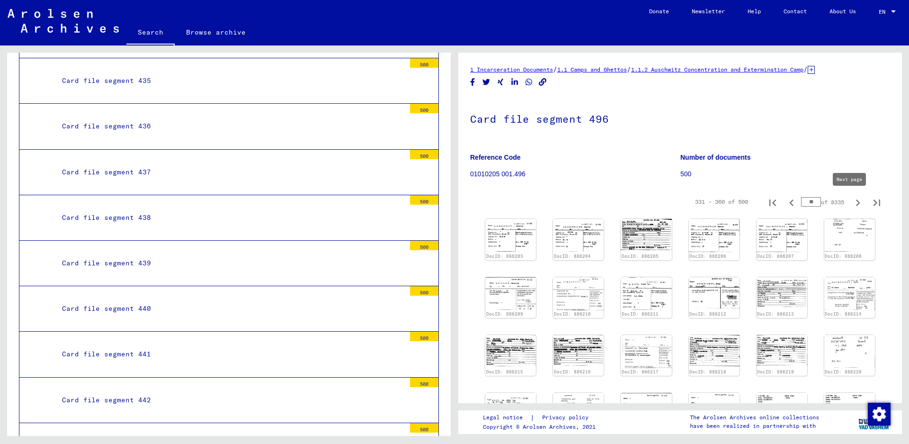
click at [851, 204] on icon "Next page" at bounding box center [857, 202] width 13 height 13
type input "**"
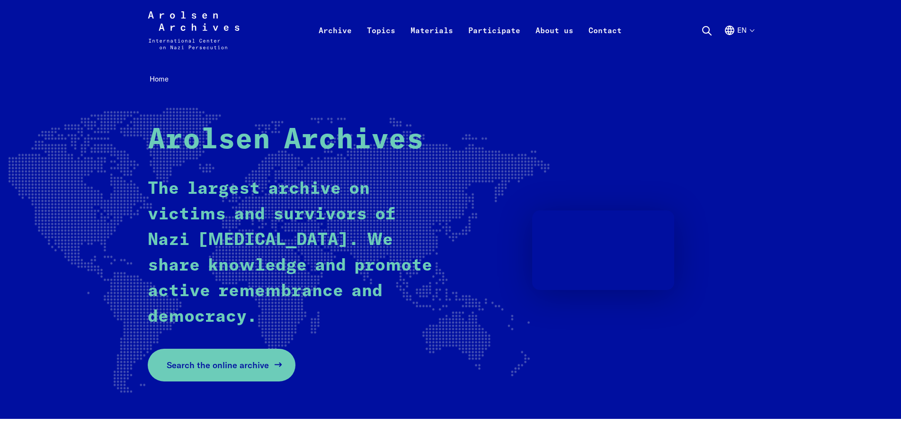
click at [217, 359] on span "Search the online archive" at bounding box center [218, 364] width 102 height 13
